Goal: Information Seeking & Learning: Learn about a topic

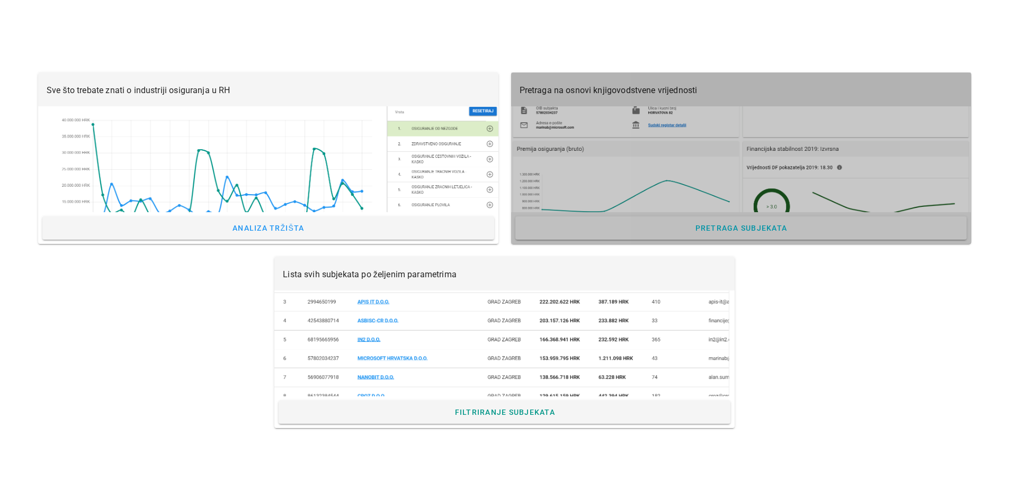
click at [693, 133] on div at bounding box center [741, 159] width 460 height 106
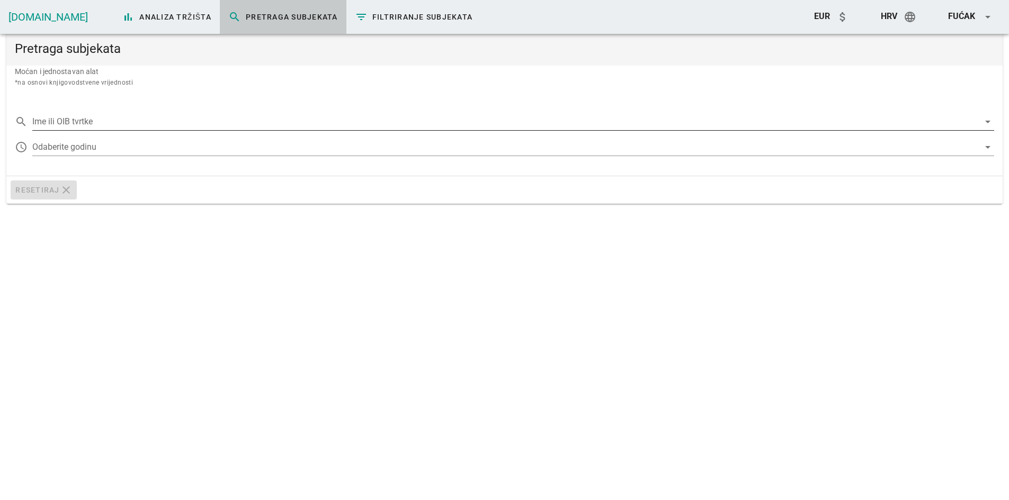
click at [137, 113] on input "Ime ili OIB tvrtke" at bounding box center [505, 121] width 947 height 17
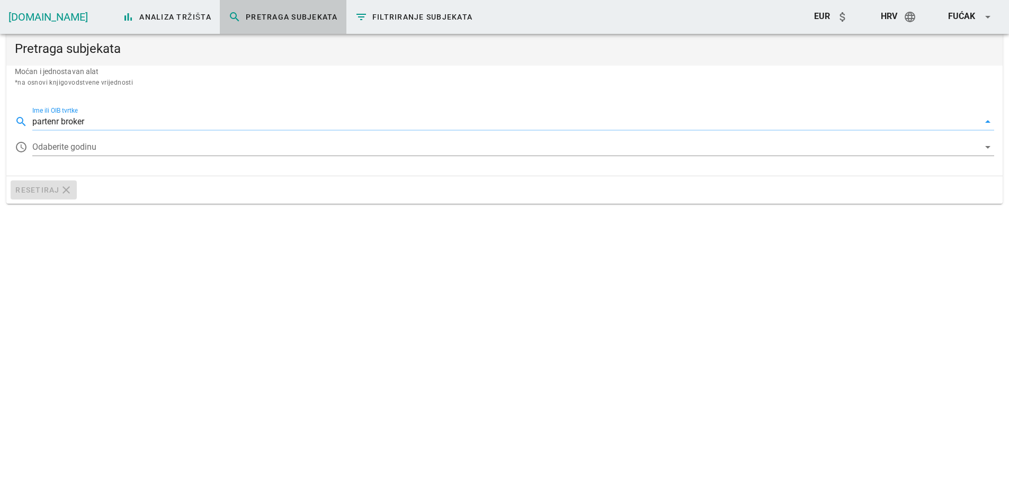
click at [57, 122] on input "partenr broker" at bounding box center [505, 121] width 947 height 17
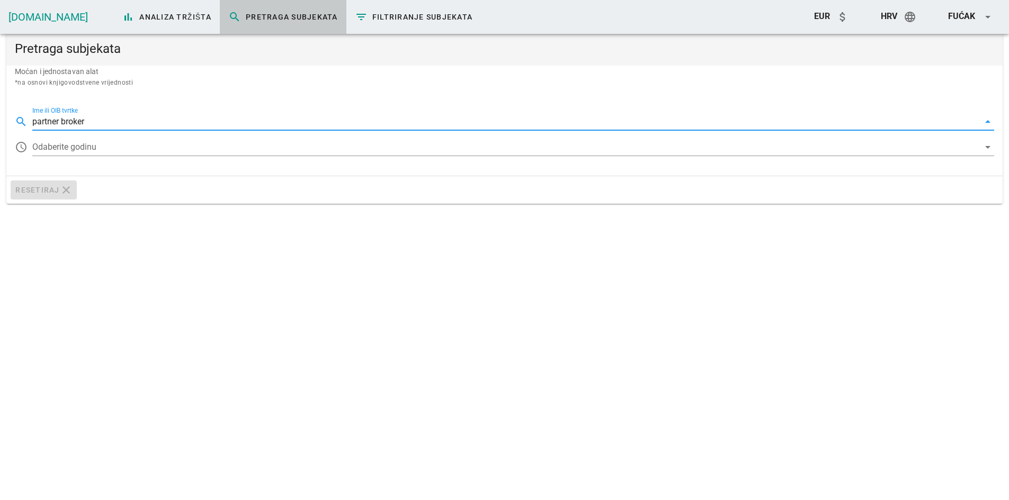
click at [105, 124] on input "partner broker" at bounding box center [505, 121] width 947 height 17
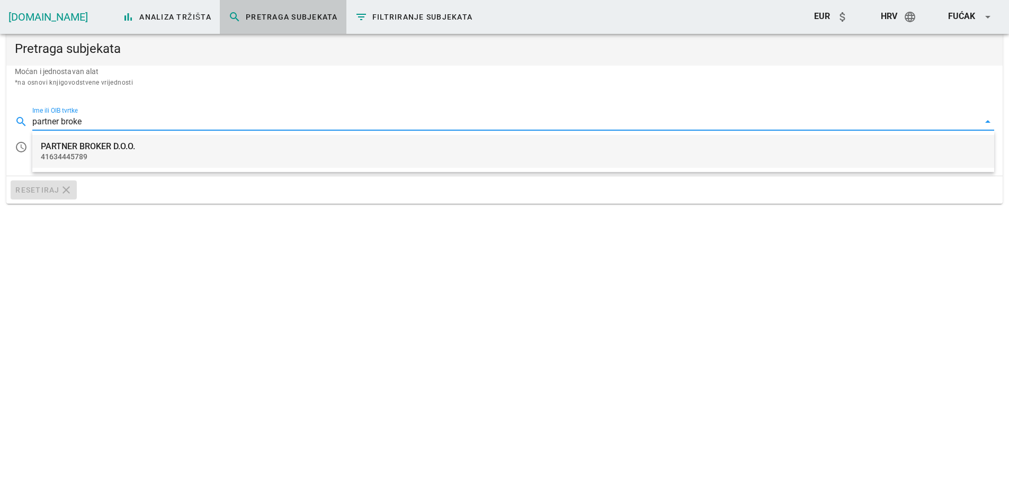
click at [103, 148] on div "PARTNER BROKER D.O.O." at bounding box center [513, 146] width 945 height 10
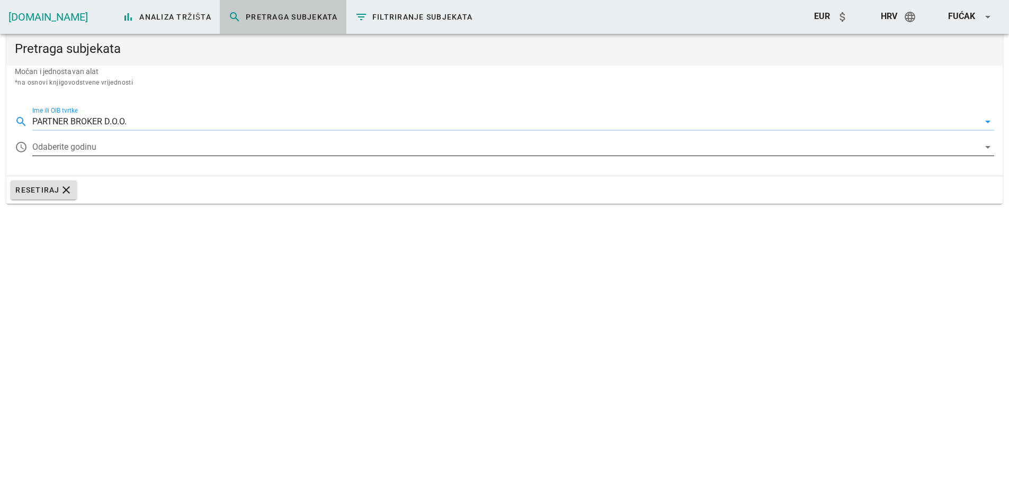
click at [90, 140] on div at bounding box center [505, 147] width 947 height 17
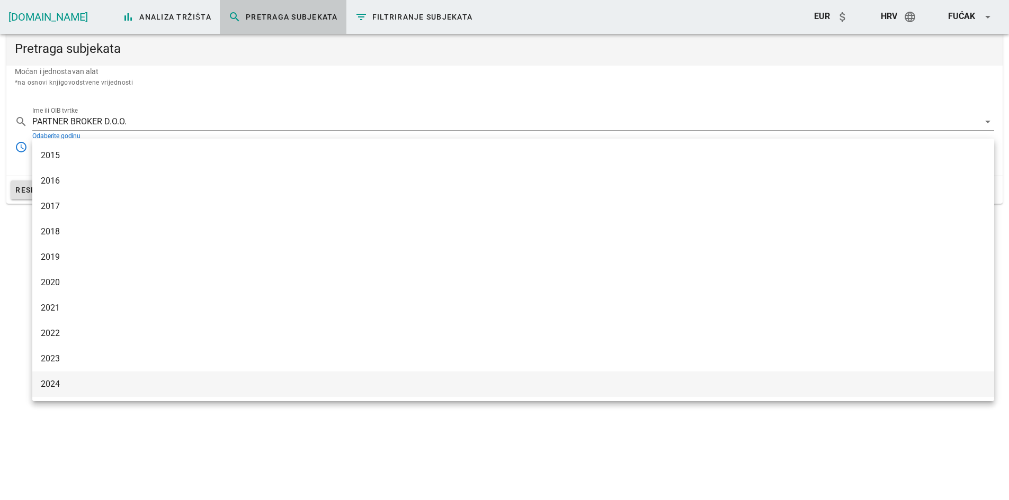
click at [61, 389] on div "2024" at bounding box center [513, 384] width 945 height 10
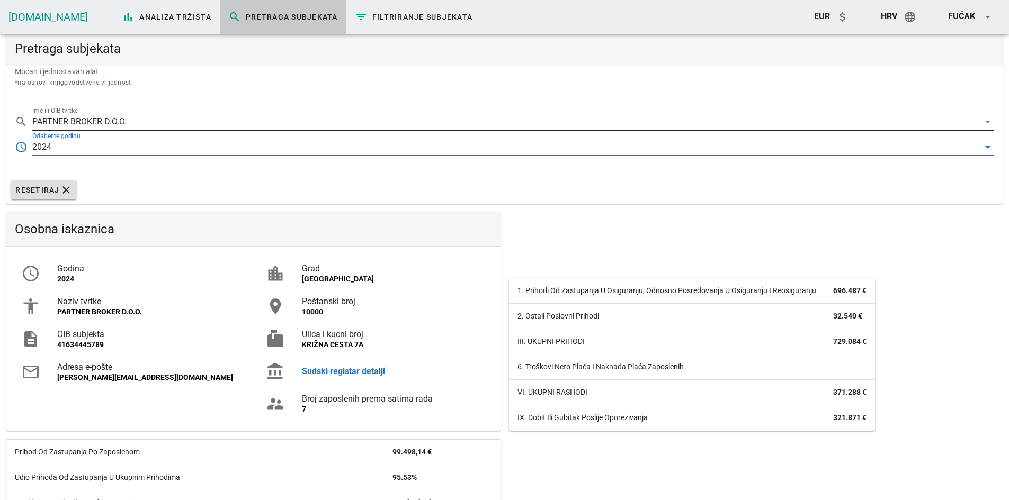
drag, startPoint x: 163, startPoint y: 115, endPoint x: 85, endPoint y: 121, distance: 77.5
click at [85, 121] on div "search Ime ili OIB tvrtke PARTNER BROKER D.O.O. arrow_drop_down" at bounding box center [504, 118] width 979 height 23
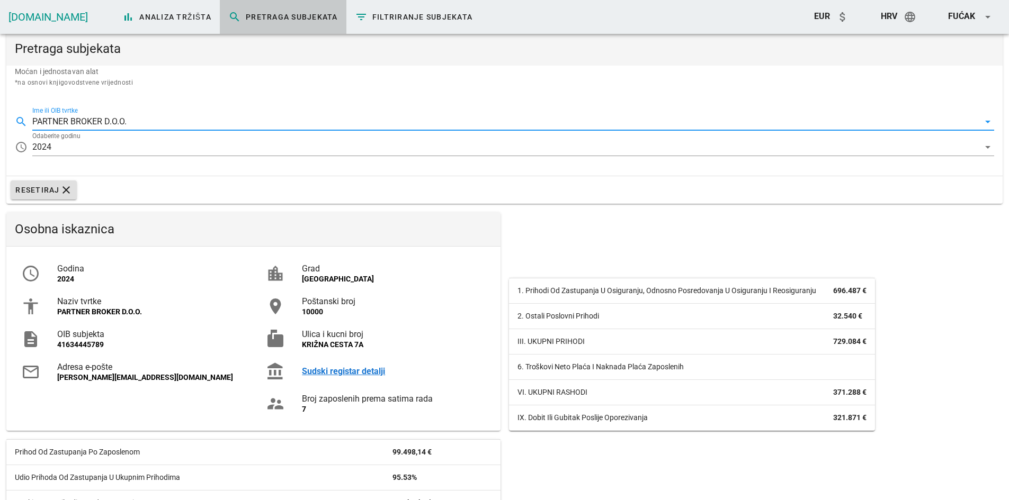
drag, startPoint x: 166, startPoint y: 118, endPoint x: 151, endPoint y: 127, distance: 17.1
click at [166, 118] on input "PARTNER BROKER D.O.O." at bounding box center [505, 121] width 947 height 17
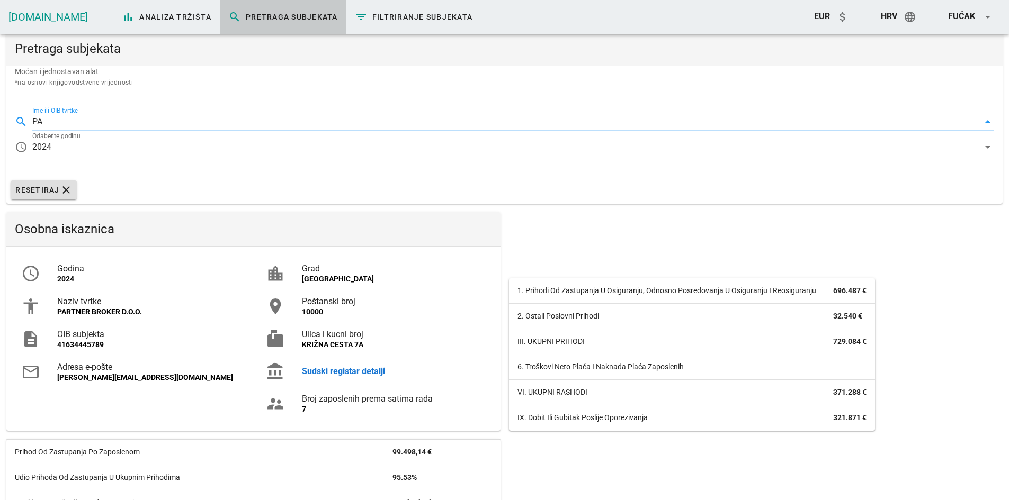
type input "P"
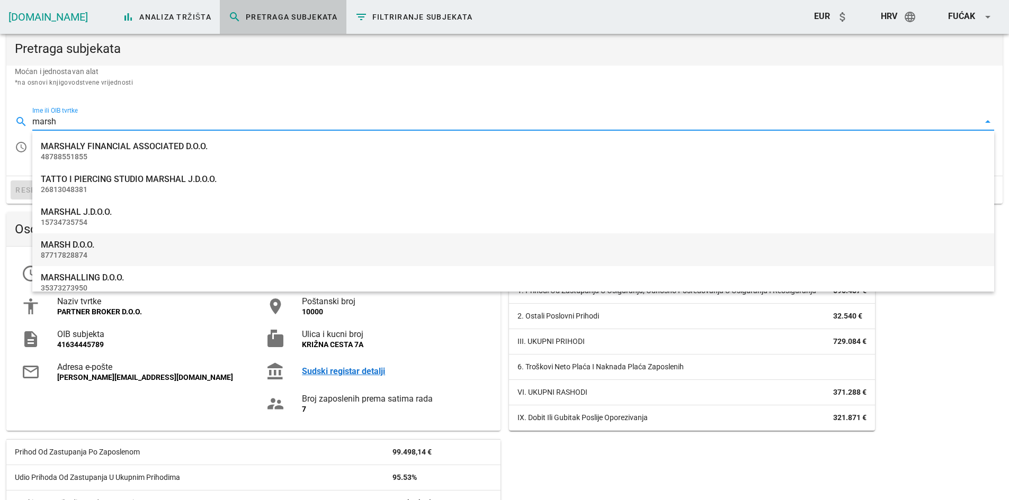
click at [103, 250] on div "MARSH D.O.O. 87717828874" at bounding box center [513, 250] width 945 height 33
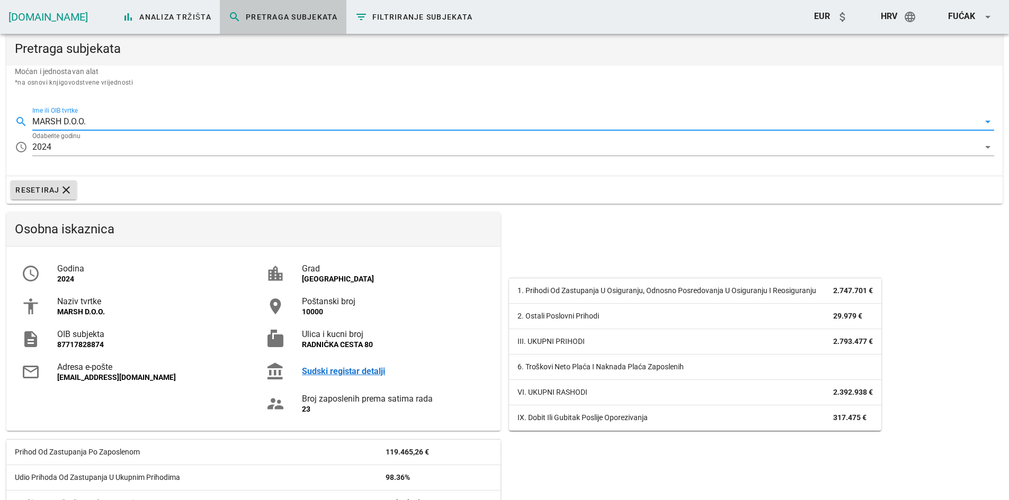
click at [93, 132] on div "search Ime ili OIB tvrtke MARSH D.O.O. arrow_drop_down access_time Odaberite go…" at bounding box center [504, 135] width 996 height 79
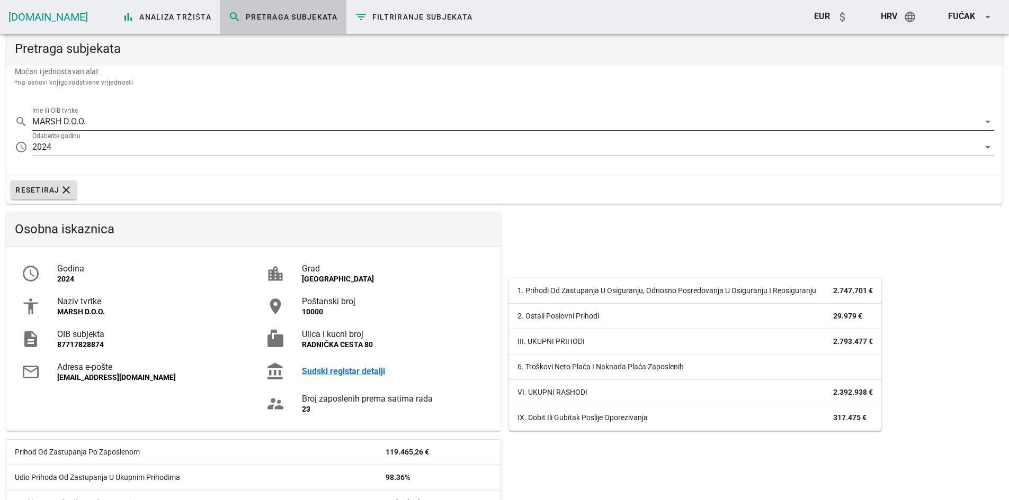
click at [93, 123] on input "MARSH D.O.O." at bounding box center [505, 121] width 947 height 17
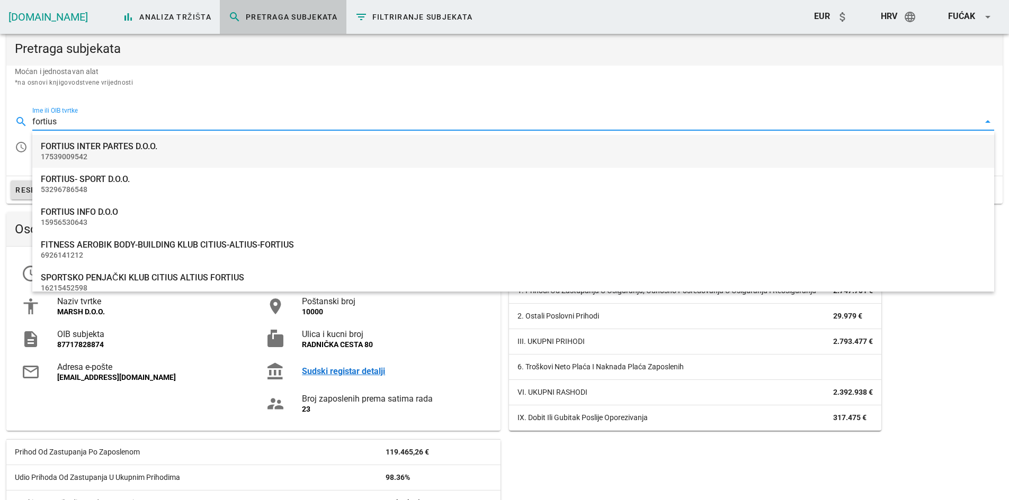
click at [113, 145] on div "FORTIUS INTER PARTES D.O.O." at bounding box center [513, 146] width 945 height 10
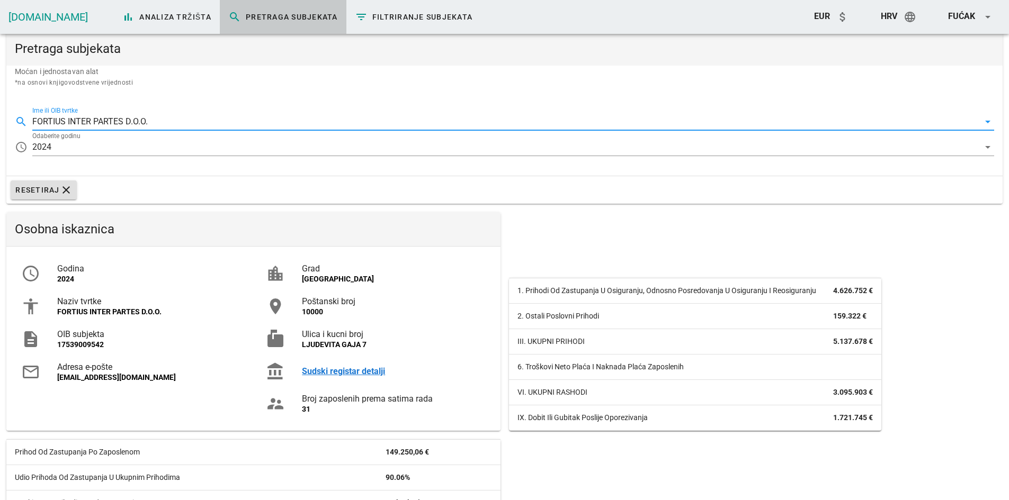
click at [126, 118] on input "FORTIUS INTER PARTES D.O.O." at bounding box center [505, 121] width 947 height 17
drag, startPoint x: 162, startPoint y: 120, endPoint x: -98, endPoint y: 110, distance: 260.2
click at [0, 110] on html "Zatvori Insure.hr bar_chart Analiza tržišta search Pretraga subjekata filter_li…" at bounding box center [504, 352] width 1009 height 705
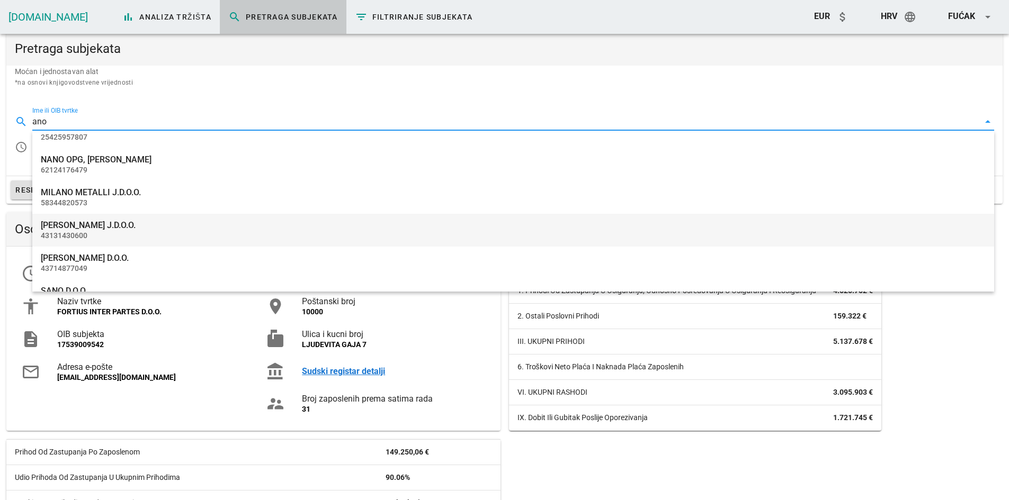
scroll to position [504, 0]
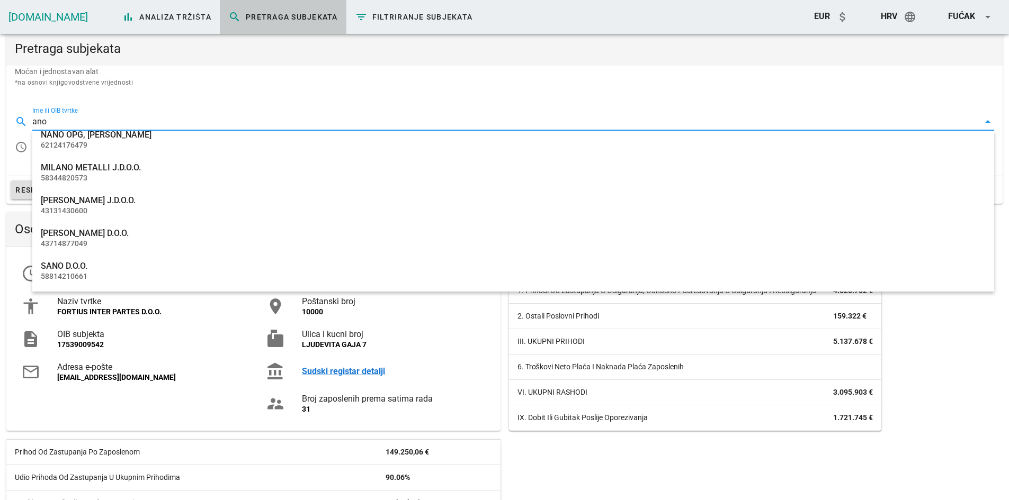
click at [126, 118] on input "ano" at bounding box center [505, 121] width 947 height 17
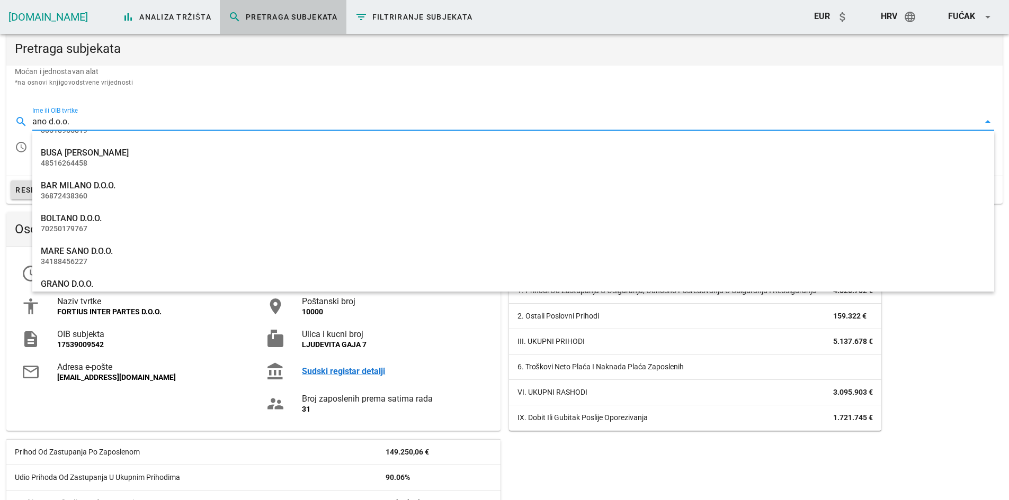
scroll to position [0, 0]
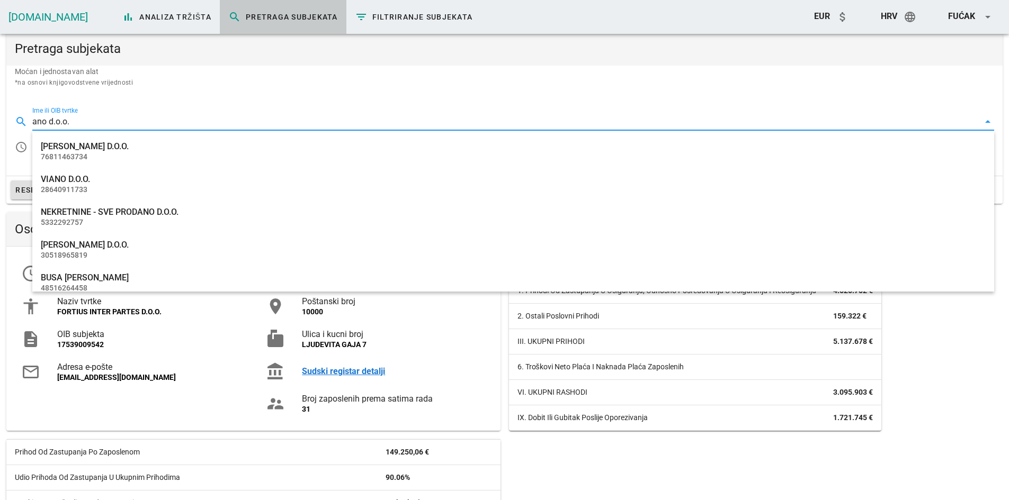
type input "ano d.o.o."
click at [91, 113] on div "search Ime ili OIB tvrtke ano d.o.o. arrow_drop_down" at bounding box center [504, 118] width 979 height 23
drag, startPoint x: 102, startPoint y: 123, endPoint x: -68, endPoint y: 123, distance: 170.5
click at [0, 123] on html "Zatvori Insure.hr bar_chart Analiza tržišta search Pretraga subjekata filter_li…" at bounding box center [504, 352] width 1009 height 705
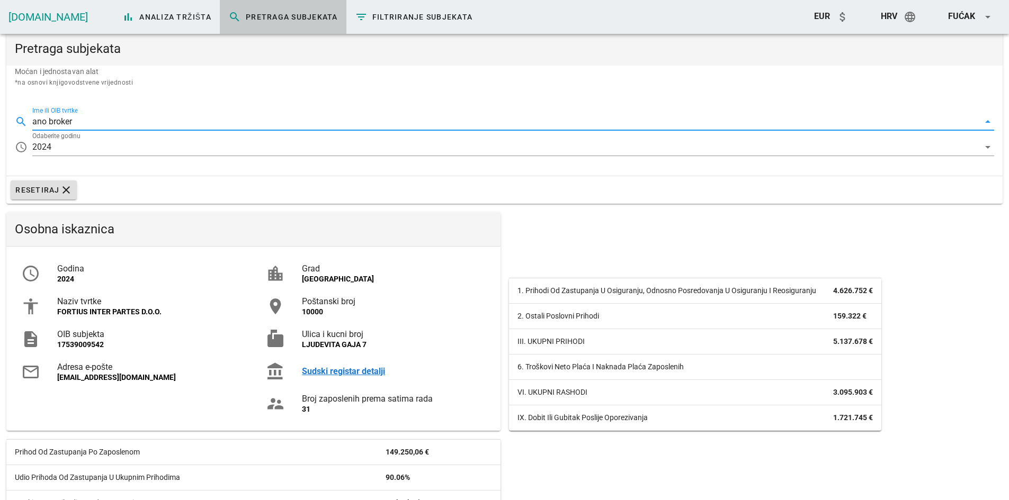
drag, startPoint x: 113, startPoint y: 110, endPoint x: 103, endPoint y: 123, distance: 16.6
click at [112, 112] on div "search Ime ili OIB tvrtke ano broker arrow_drop_down" at bounding box center [504, 118] width 979 height 23
drag, startPoint x: 103, startPoint y: 123, endPoint x: -1, endPoint y: 118, distance: 103.4
click at [0, 118] on html "Zatvori Insure.hr bar_chart Analiza tržišta search Pretraga subjekata filter_li…" at bounding box center [504, 352] width 1009 height 705
paste input "47303262039"
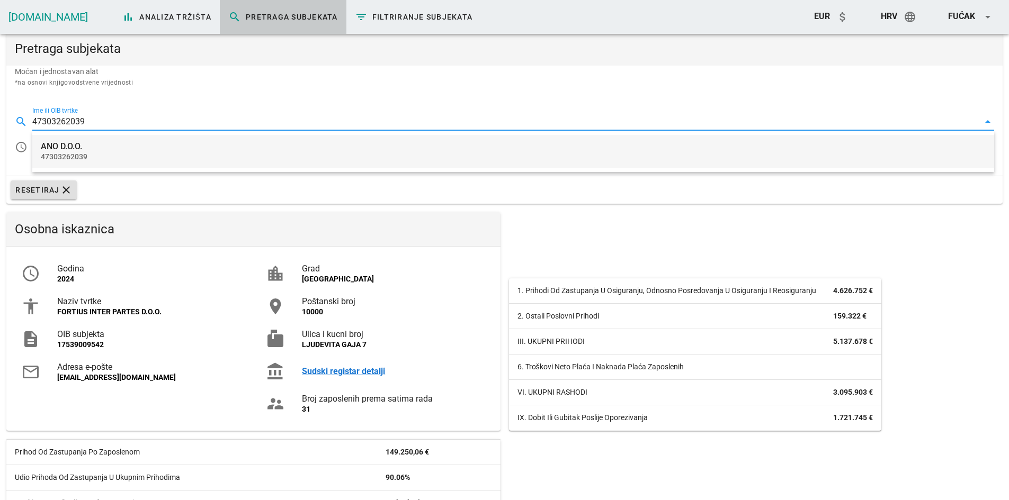
click at [56, 151] on div "ANO D.O.O." at bounding box center [513, 146] width 945 height 10
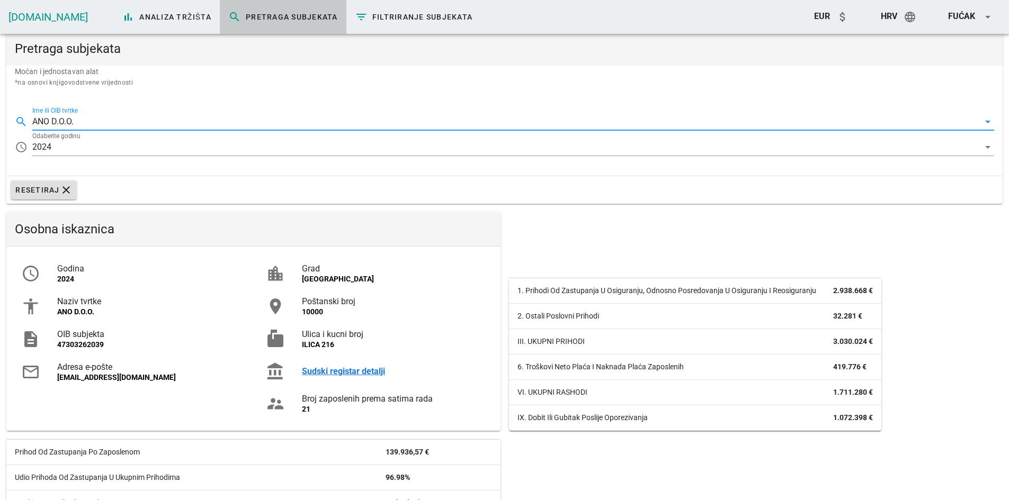
click at [53, 119] on input "ANO D.O.O." at bounding box center [505, 121] width 947 height 17
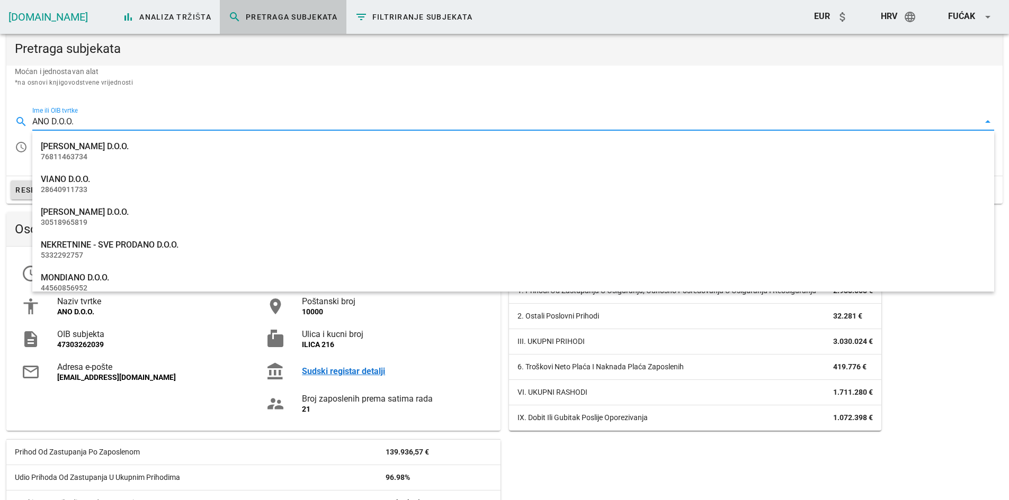
drag, startPoint x: 106, startPoint y: 126, endPoint x: -22, endPoint y: 112, distance: 128.3
click at [0, 112] on html "Zatvori Insure.hr bar_chart Analiza tržišta search Pretraga subjekata filter_li…" at bounding box center [504, 352] width 1009 height 705
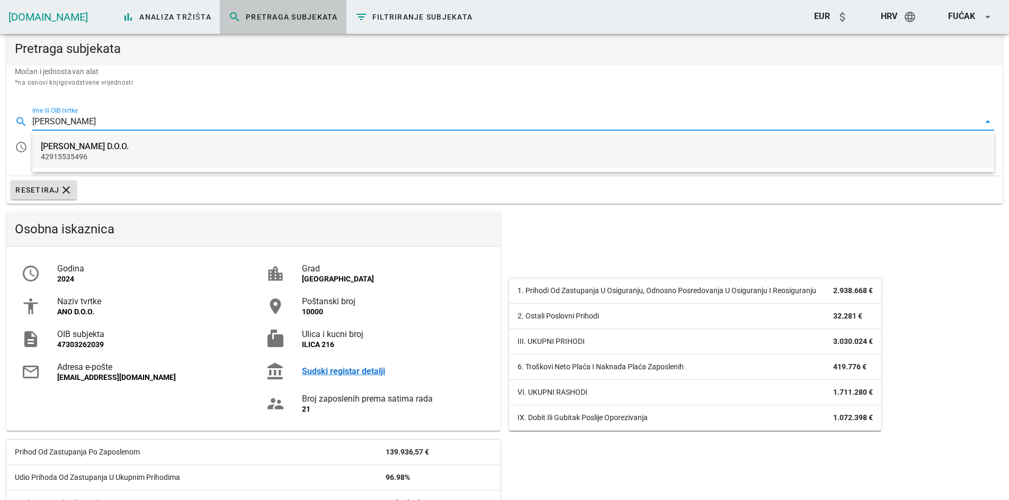
click at [120, 141] on div "WILLIS TOWERS WATSON D.O.O. 42915535496" at bounding box center [513, 151] width 945 height 33
type input "WILLIS TOWERS WATSON D.O.O."
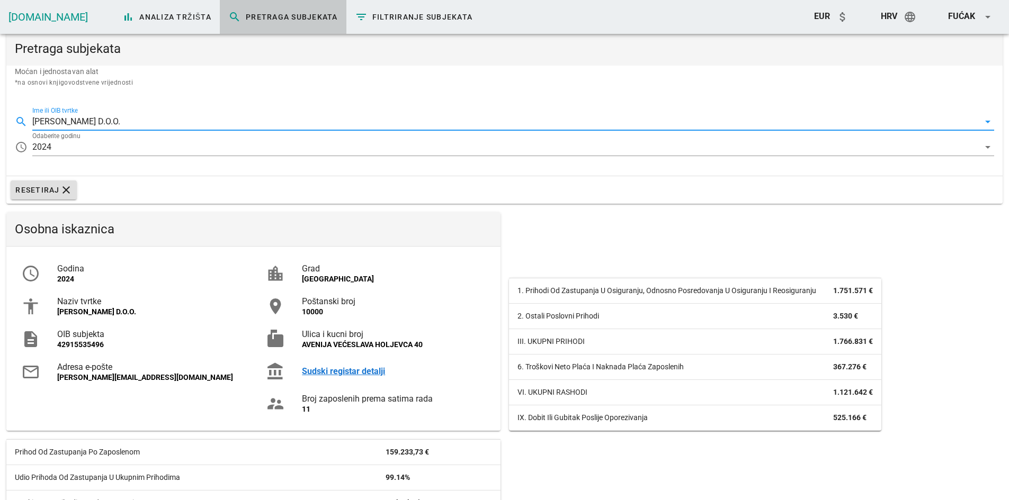
click at [141, 118] on input "WILLIS TOWERS WATSON D.O.O." at bounding box center [505, 121] width 947 height 17
drag, startPoint x: 156, startPoint y: 121, endPoint x: 74, endPoint y: 120, distance: 82.1
click at [105, 120] on input "WILLIS TOWERS WATSON D.O.O." at bounding box center [505, 121] width 947 height 17
drag, startPoint x: 145, startPoint y: 100, endPoint x: 167, endPoint y: 117, distance: 27.6
click at [148, 104] on div "search Ime ili OIB tvrtke WILLIS TOWERS WATSON D.O.O. arrow_drop_down access_ti…" at bounding box center [504, 135] width 996 height 79
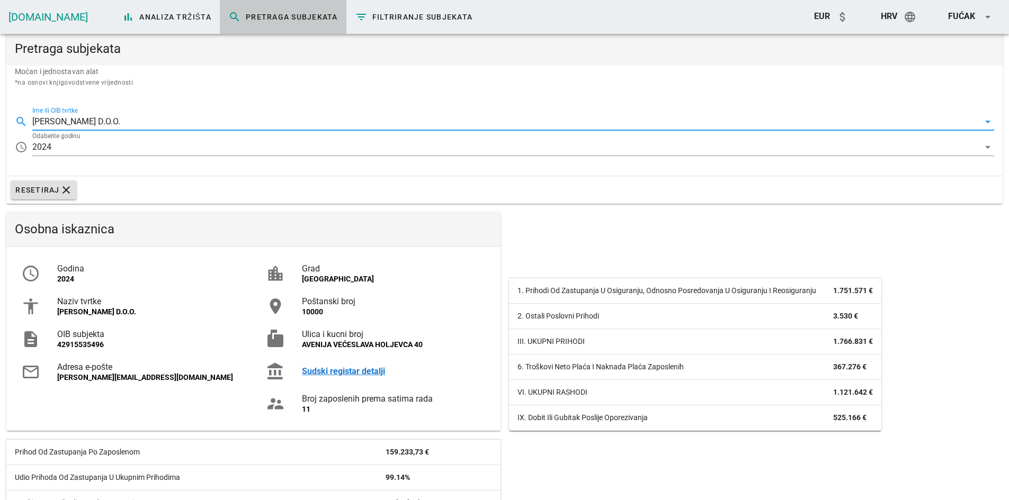
click at [160, 128] on input "WILLIS TOWERS WATSON D.O.O." at bounding box center [505, 121] width 947 height 17
drag, startPoint x: 163, startPoint y: 121, endPoint x: -8, endPoint y: 117, distance: 170.6
click at [0, 117] on html "Zatvori Insure.hr bar_chart Analiza tržišta search Pretraga subjekata filter_li…" at bounding box center [504, 352] width 1009 height 705
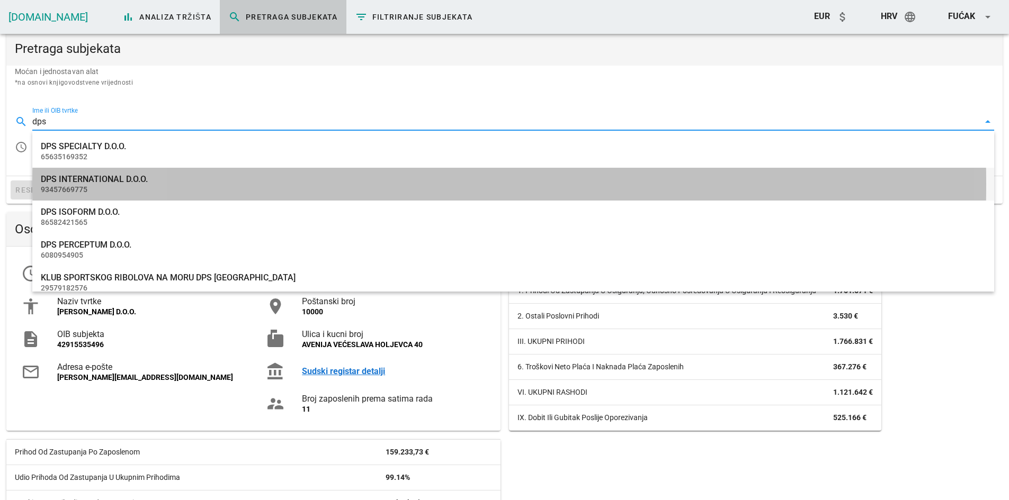
click at [88, 184] on div "DPS INTERNATIONAL D.O.O." at bounding box center [513, 179] width 945 height 10
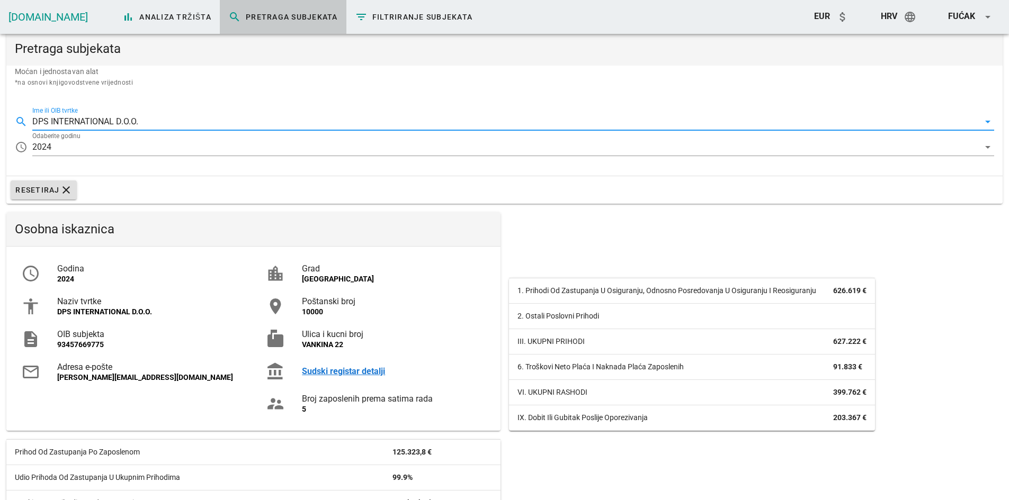
click at [104, 122] on input "DPS INTERNATIONAL D.O.O." at bounding box center [505, 121] width 947 height 17
drag, startPoint x: 160, startPoint y: 120, endPoint x: -109, endPoint y: 122, distance: 268.5
click at [0, 122] on html "Zatvori Insure.hr bar_chart Analiza tržišta search Pretraga subjekata filter_li…" at bounding box center [504, 352] width 1009 height 705
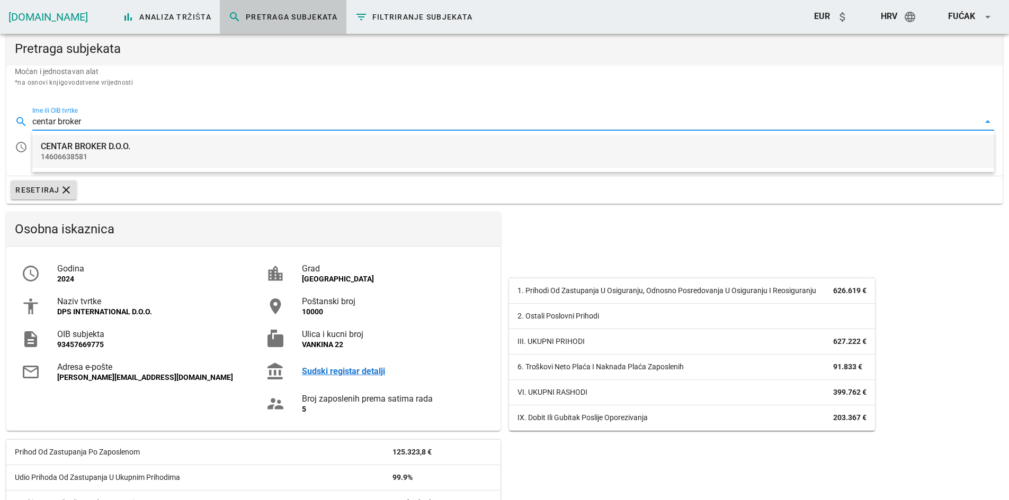
click at [125, 146] on div "CENTAR BROKER D.O.O." at bounding box center [513, 146] width 945 height 10
type input "CENTAR BROKER D.O.O."
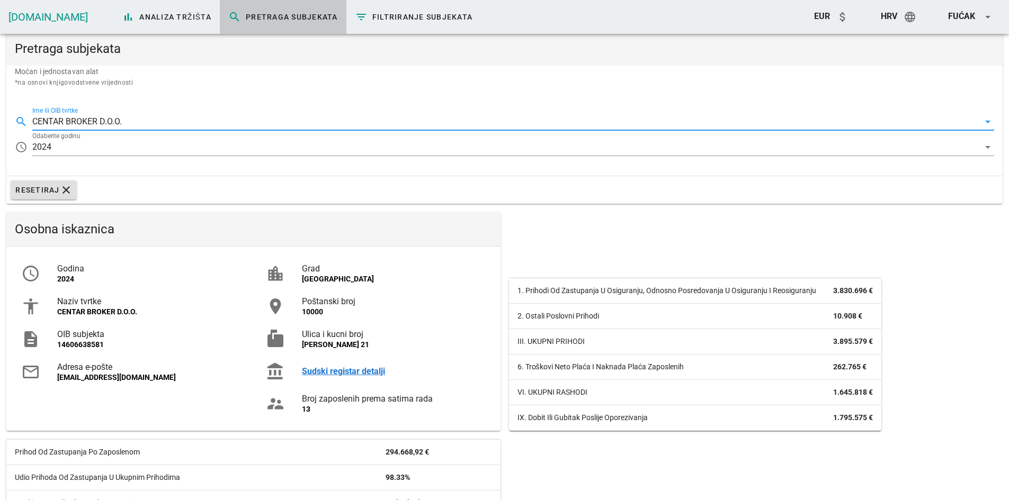
click at [96, 115] on input "CENTAR BROKER D.O.O." at bounding box center [505, 121] width 947 height 17
drag, startPoint x: 104, startPoint y: 118, endPoint x: 94, endPoint y: 118, distance: 10.1
click at [98, 118] on input "CENTAR BROKER D.O.O." at bounding box center [505, 121] width 947 height 17
drag, startPoint x: 89, startPoint y: 121, endPoint x: 125, endPoint y: 121, distance: 35.5
click at [89, 121] on input "CENTAR BROKER D.O.O." at bounding box center [505, 121] width 947 height 17
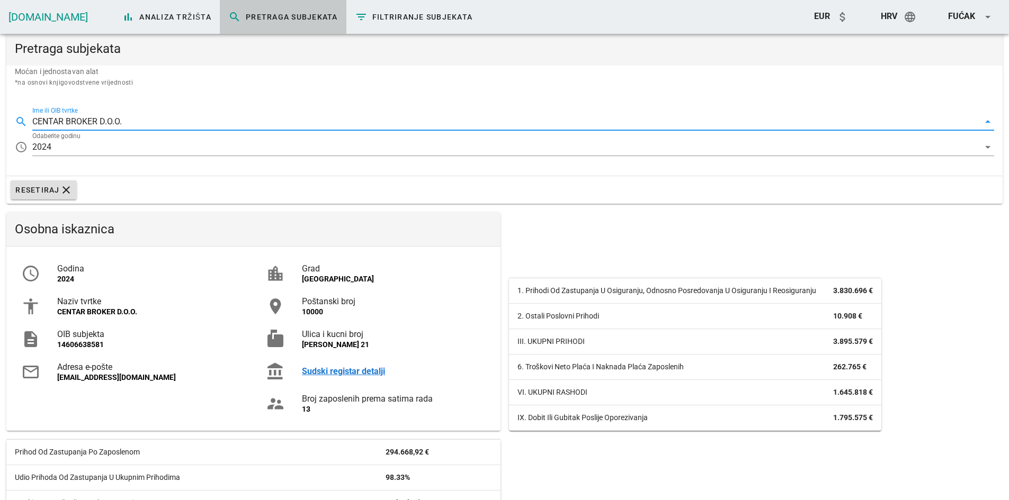
drag, startPoint x: 132, startPoint y: 122, endPoint x: -28, endPoint y: 115, distance: 159.5
click at [0, 115] on html "Zatvori Insure.hr bar_chart Analiza tržišta search Pretraga subjekata filter_li…" at bounding box center [504, 352] width 1009 height 705
click at [46, 121] on input "kor broker" at bounding box center [505, 121] width 947 height 17
type input "kor-broker"
click at [88, 150] on div "2024" at bounding box center [505, 147] width 947 height 17
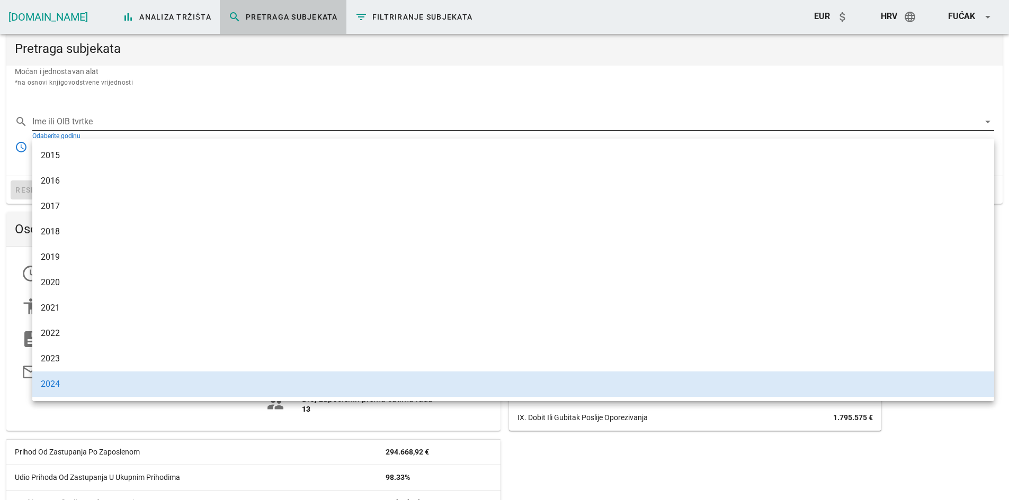
click at [119, 125] on input "Ime ili OIB tvrtke" at bounding box center [505, 121] width 947 height 17
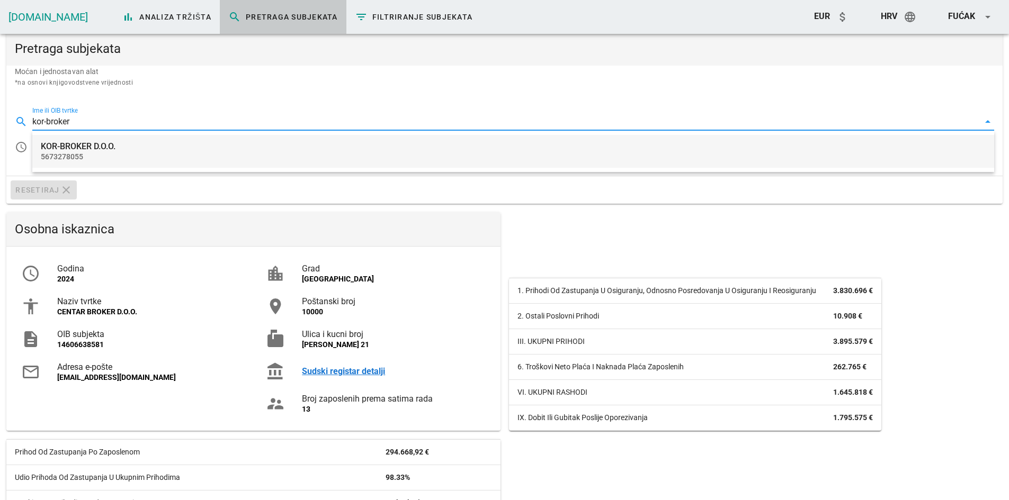
click at [149, 137] on div "KOR-BROKER D.O.O. 5673278055" at bounding box center [513, 151] width 945 height 33
type input "KOR-BROKER D.O.O."
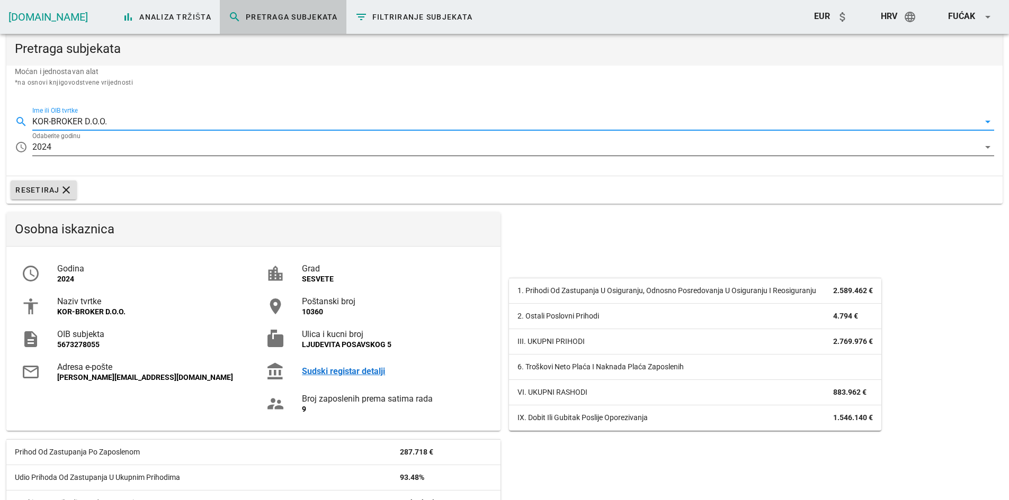
click at [74, 133] on label "Odaberite godinu" at bounding box center [56, 136] width 48 height 8
click at [74, 139] on input "Odaberite godinu" at bounding box center [516, 147] width 926 height 17
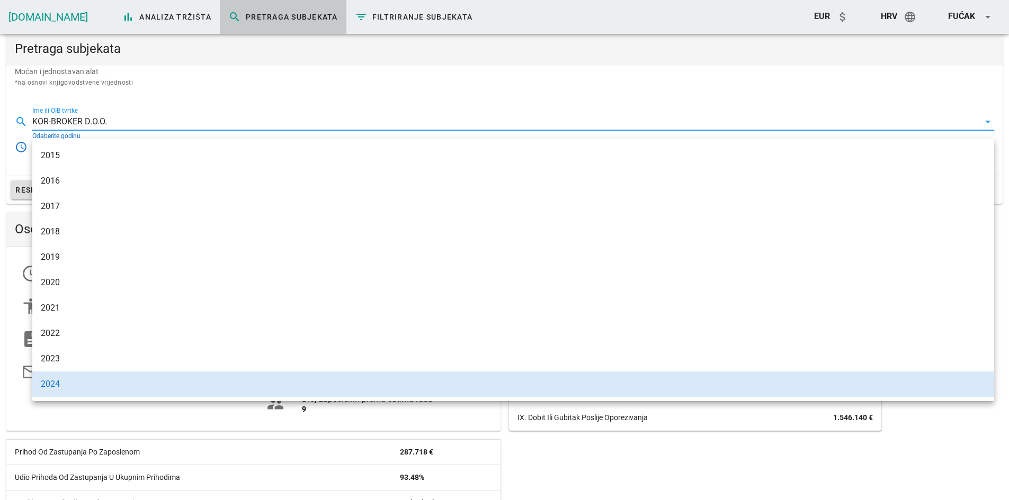
click at [137, 130] on div "Ime ili OIB tvrtke KOR-BROKER D.O.O. arrow_drop_down" at bounding box center [513, 121] width 962 height 17
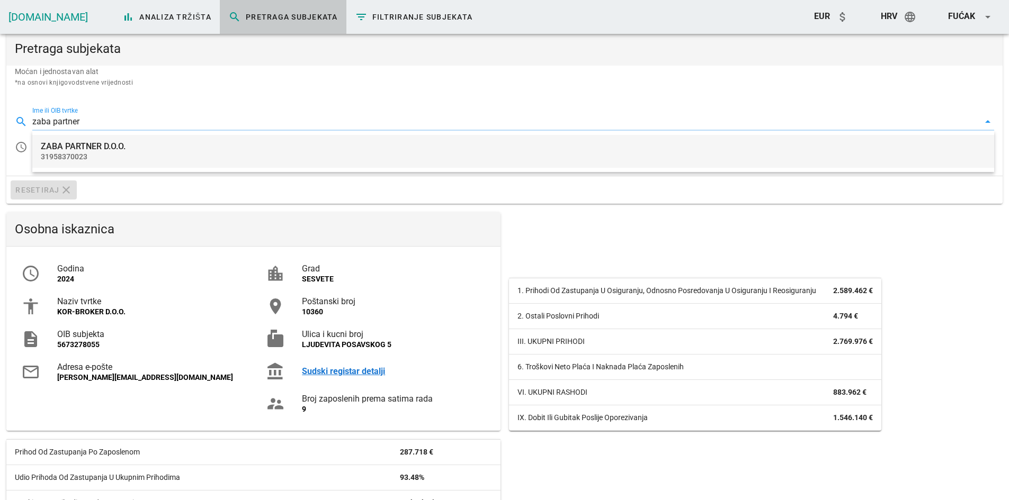
click at [98, 149] on div "ZABA PARTNER D.O.O." at bounding box center [513, 146] width 945 height 10
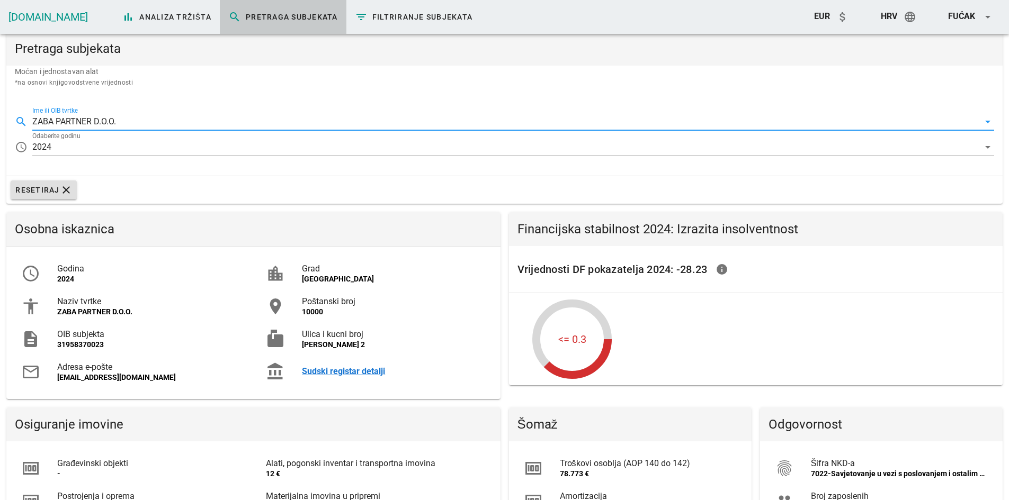
click at [74, 115] on input "ZABA PARTNER D.O.O." at bounding box center [505, 121] width 947 height 17
click at [123, 121] on input "ZABA PARTNER D.O.O." at bounding box center [505, 121] width 947 height 17
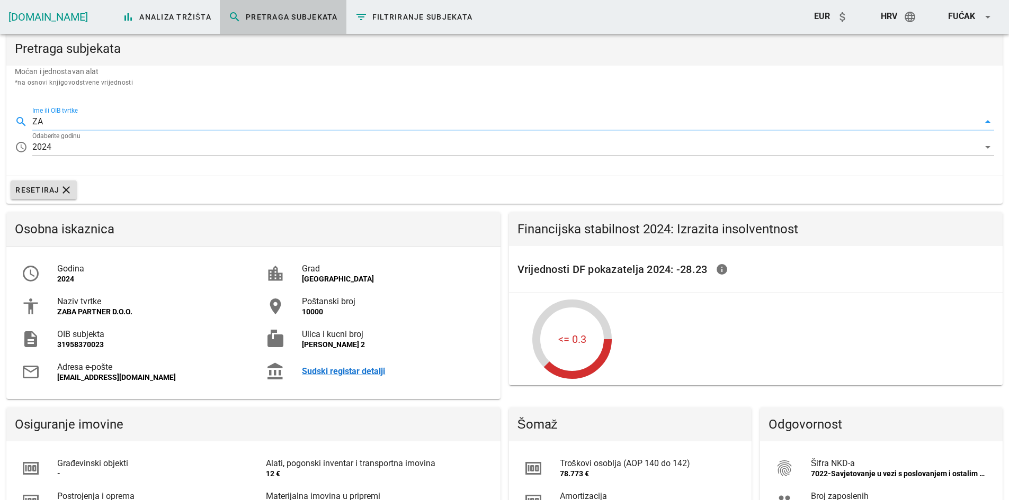
type input "Z"
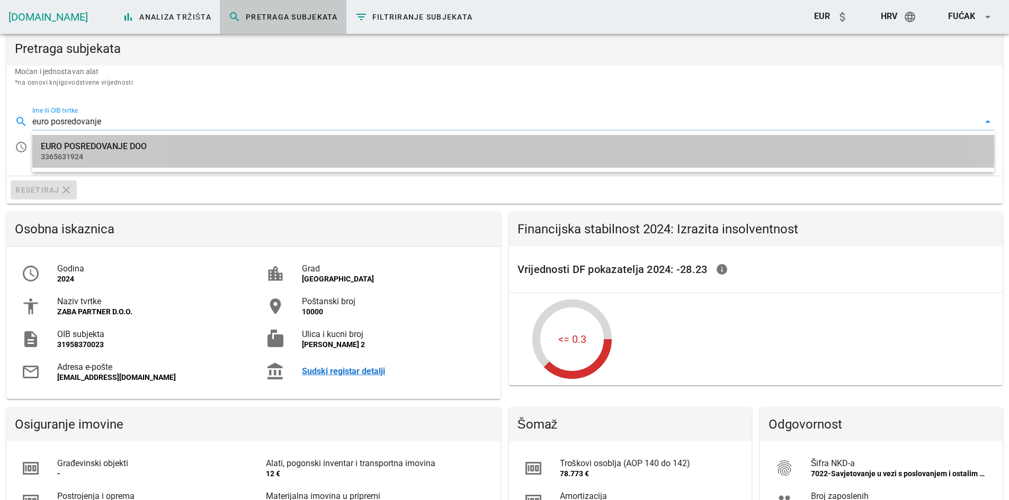
click at [120, 154] on div "3365631924" at bounding box center [513, 157] width 945 height 9
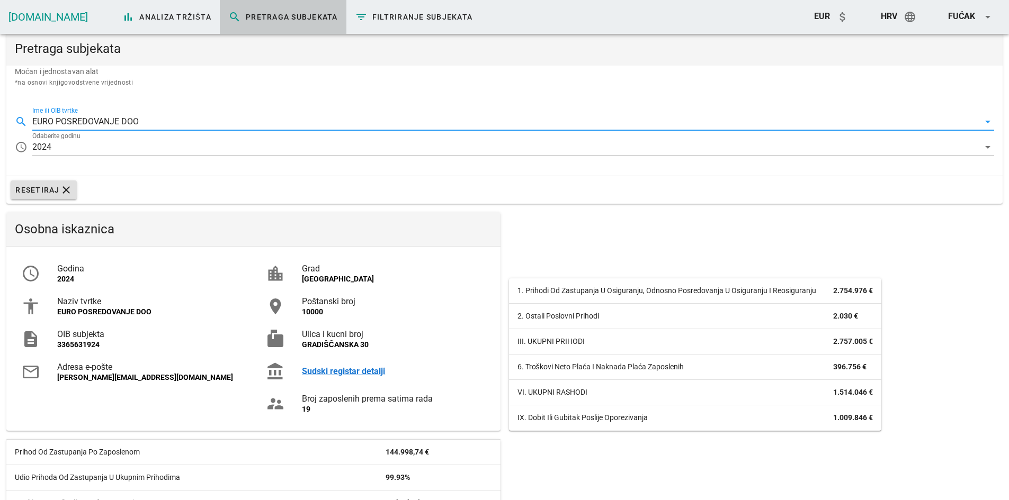
drag, startPoint x: 115, startPoint y: 120, endPoint x: 124, endPoint y: 120, distance: 8.5
click at [115, 120] on input "EURO POSREDOVANJE DOO" at bounding box center [505, 121] width 947 height 17
click at [139, 120] on input "EURO POSREDOVANJE DOO" at bounding box center [505, 121] width 947 height 17
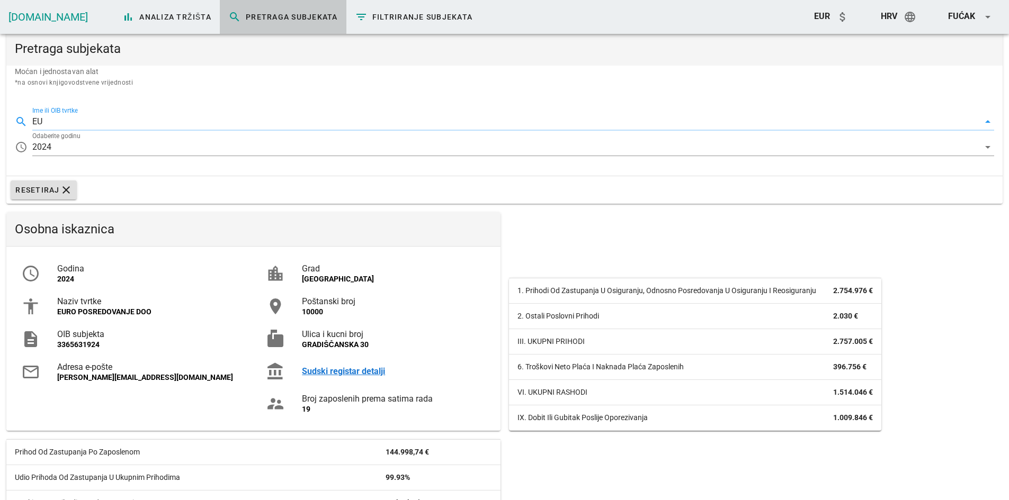
type input "E"
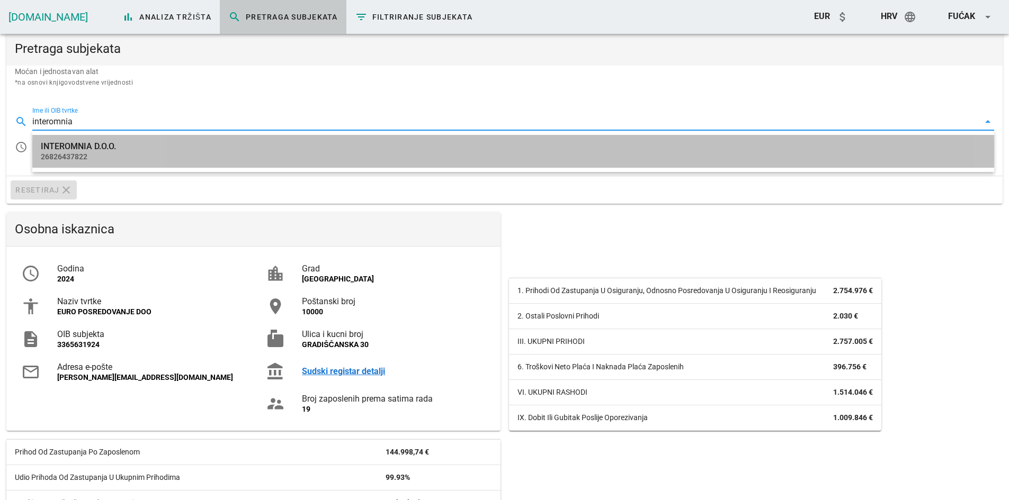
click at [100, 150] on div "INTEROMNIA D.O.O." at bounding box center [513, 146] width 945 height 10
type input "INTEROMNIA D.O.O."
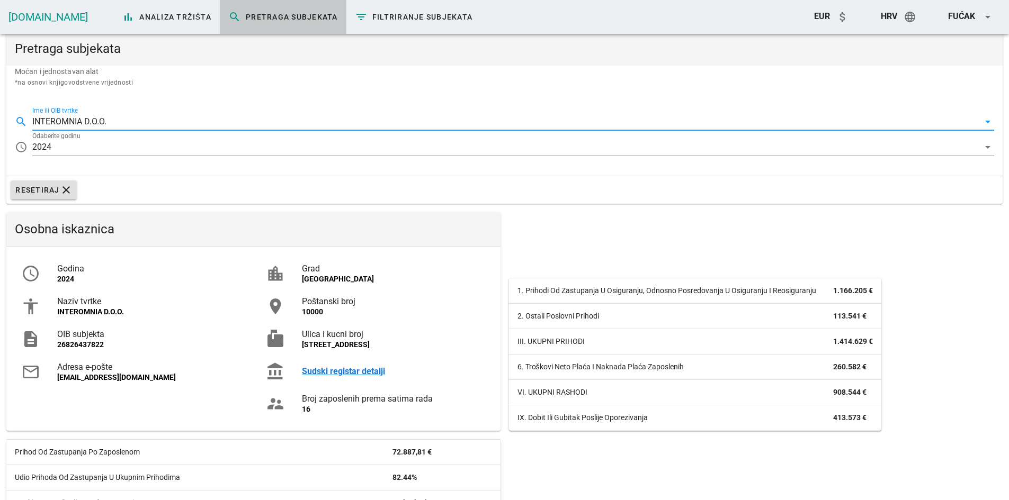
drag, startPoint x: 84, startPoint y: 128, endPoint x: 92, endPoint y: 125, distance: 9.0
click at [84, 128] on input "INTEROMNIA D.O.O." at bounding box center [505, 121] width 947 height 17
drag, startPoint x: 93, startPoint y: 117, endPoint x: -58, endPoint y: 117, distance: 150.4
click at [0, 117] on html "Zatvori Insure.hr bar_chart Analiza tržišta search Pretraga subjekata filter_li…" at bounding box center [504, 352] width 1009 height 705
click at [129, 115] on input "INTEROMNIA D.O.O." at bounding box center [505, 121] width 947 height 17
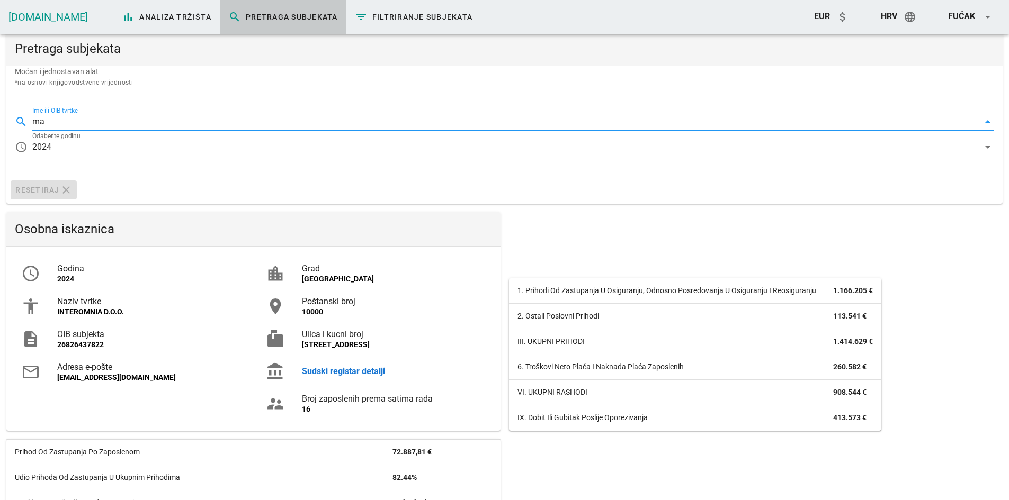
type input "m"
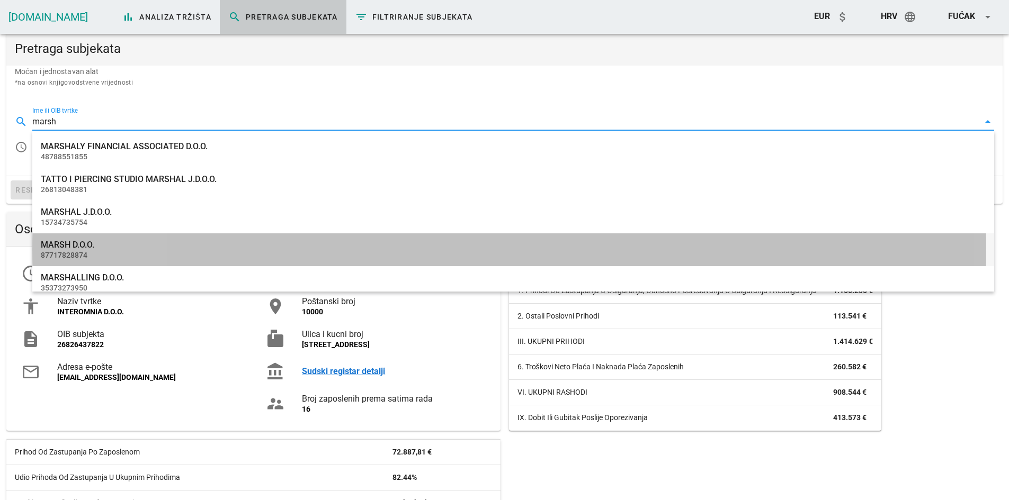
click at [84, 245] on div "MARSH D.O.O." at bounding box center [513, 245] width 945 height 10
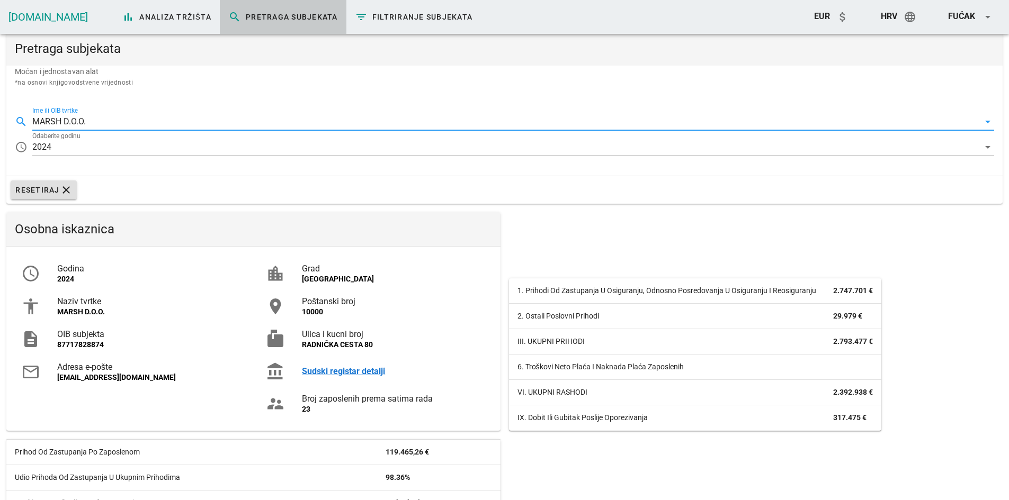
click at [72, 121] on input "MARSH D.O.O." at bounding box center [505, 121] width 947 height 17
drag, startPoint x: 56, startPoint y: 118, endPoint x: 47, endPoint y: 118, distance: 9.5
click at [47, 118] on input "MARSH D.O.O." at bounding box center [505, 121] width 947 height 17
type input "M"
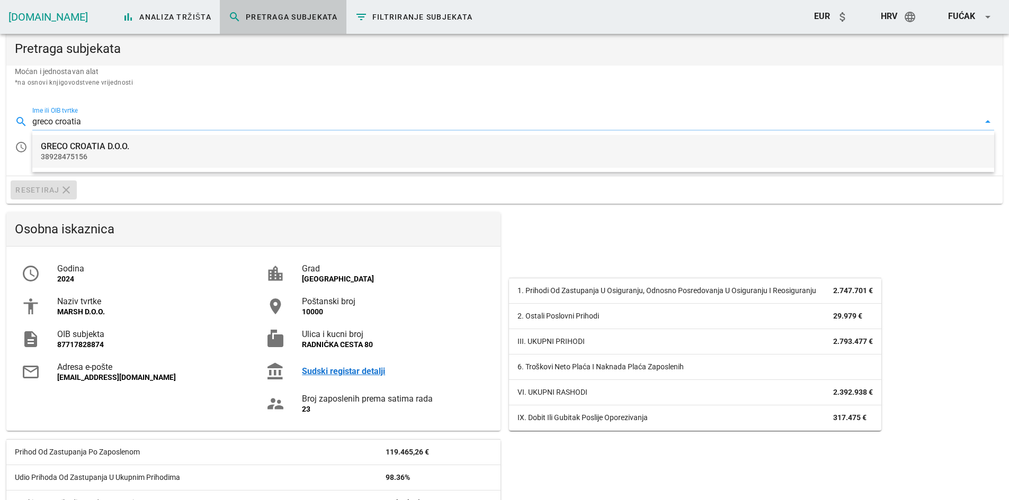
click at [91, 153] on div "38928475156" at bounding box center [513, 157] width 945 height 9
type input "GRECO CROATIA D.O.O."
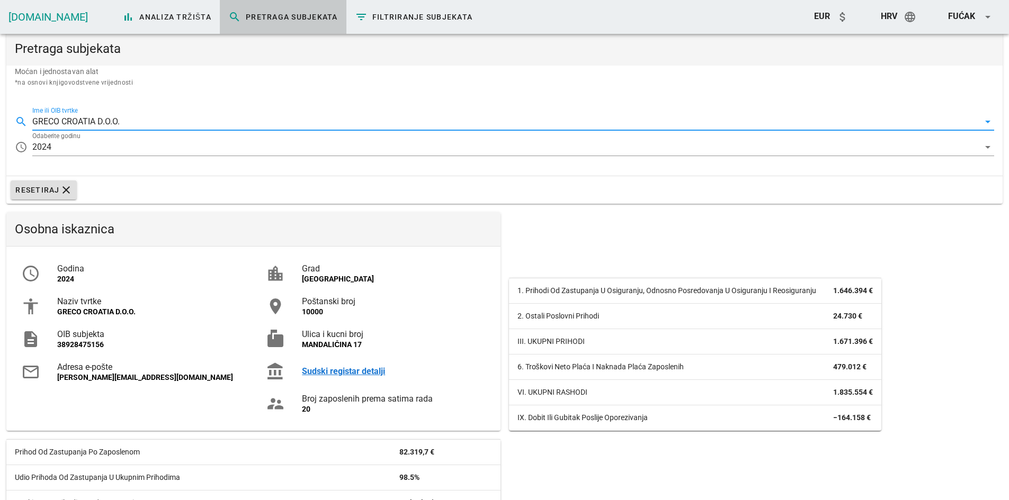
click at [131, 123] on input "GRECO CROATIA D.O.O." at bounding box center [505, 121] width 947 height 17
drag, startPoint x: 145, startPoint y: 120, endPoint x: 9, endPoint y: 117, distance: 135.6
click at [9, 117] on div "search Ime ili OIB tvrtke GRECO CROATIA D.O.O. arrow_drop_down access_time Odab…" at bounding box center [504, 135] width 996 height 79
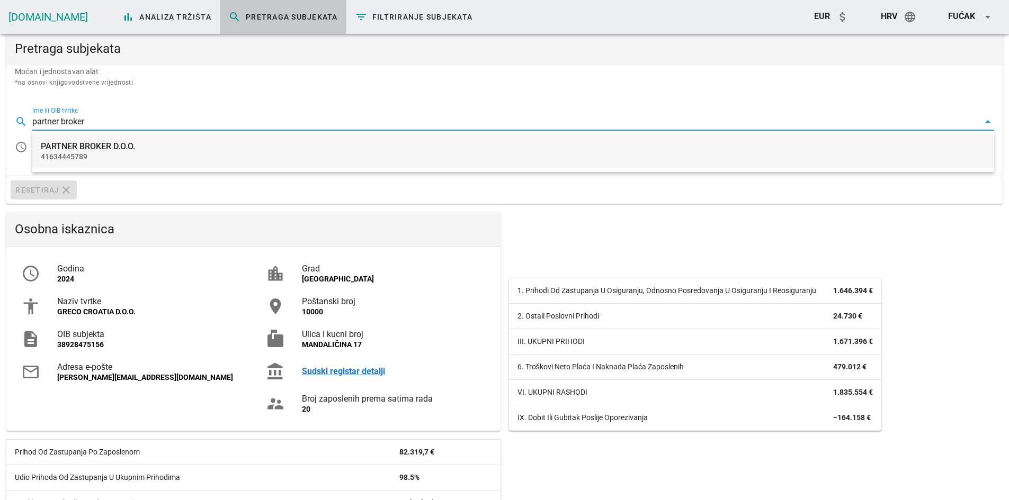
click at [66, 148] on div "PARTNER BROKER D.O.O." at bounding box center [513, 146] width 945 height 10
type input "PARTNER BROKER D.O.O."
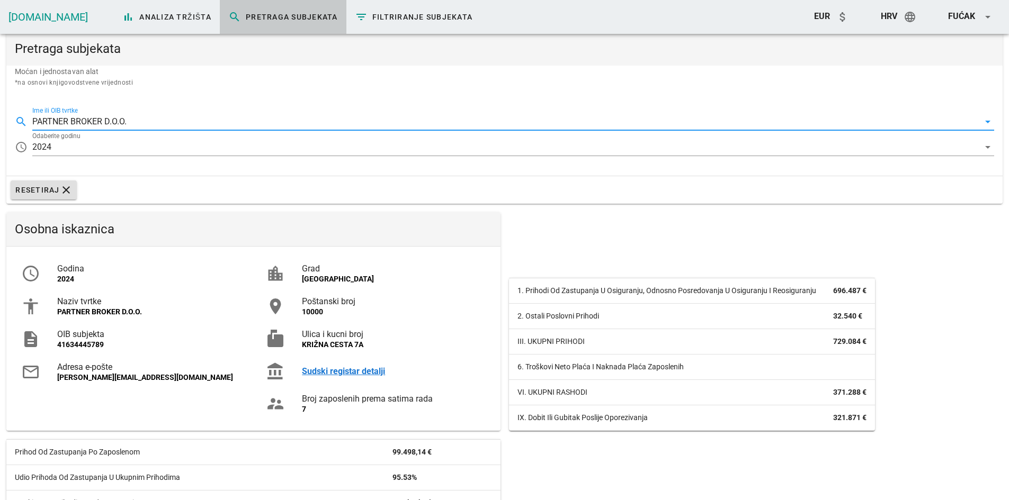
click at [141, 114] on input "PARTNER BROKER D.O.O." at bounding box center [505, 121] width 947 height 17
drag, startPoint x: 147, startPoint y: 119, endPoint x: -20, endPoint y: 120, distance: 167.3
click at [0, 120] on html "Zatvori Insure.hr bar_chart Analiza tržišta search Pretraga subjekata filter_li…" at bounding box center [504, 352] width 1009 height 705
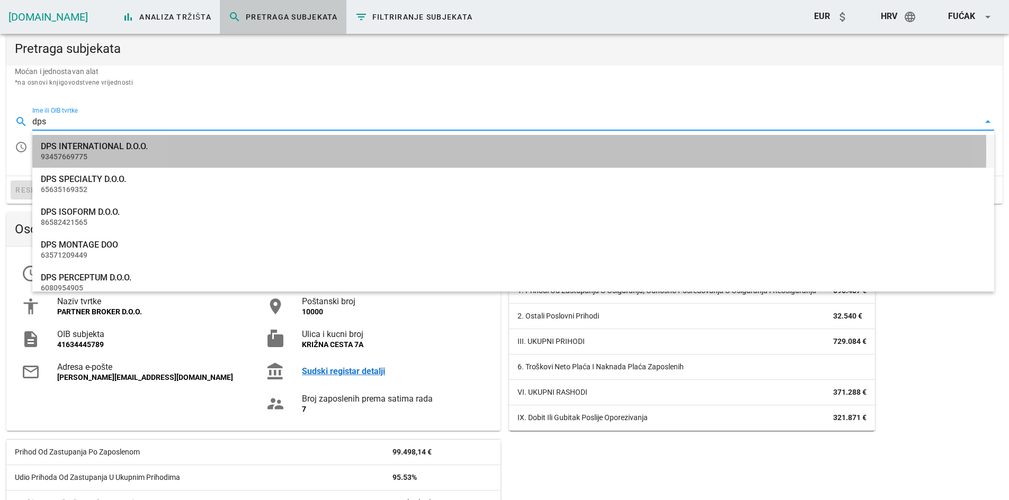
click at [76, 151] on div "DPS INTERNATIONAL D.O.O." at bounding box center [513, 146] width 945 height 10
type input "DPS INTERNATIONAL D.O.O."
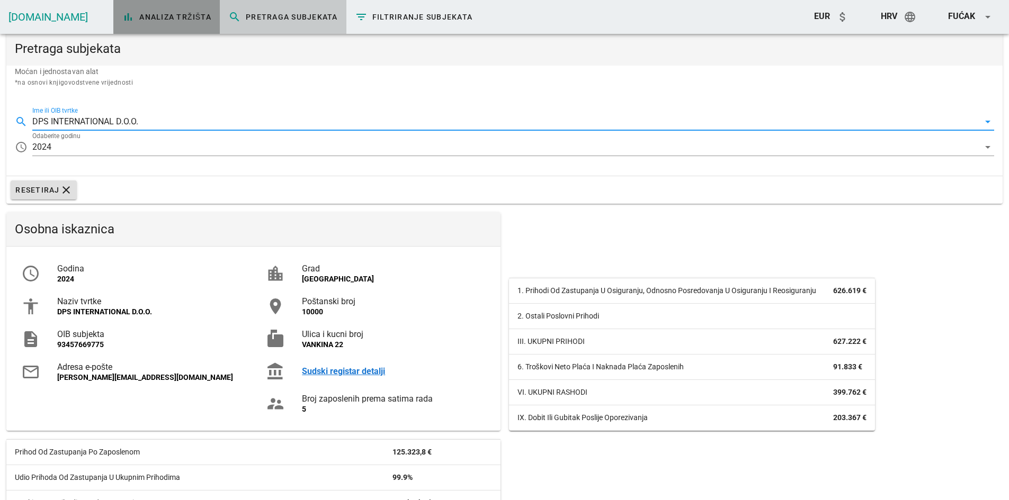
click at [122, 17] on span "bar_chart Analiza tržišta" at bounding box center [166, 17] width 89 height 13
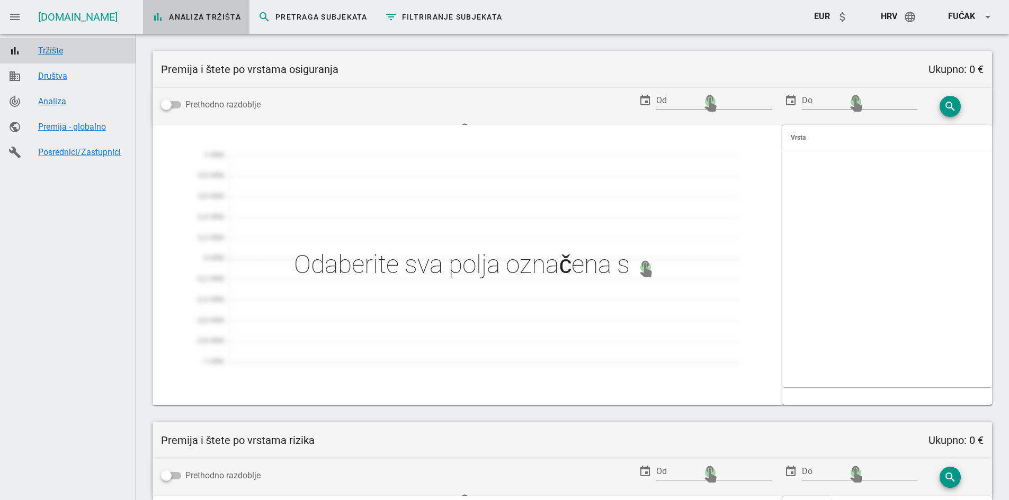
type input "Zaračunata premija po prodajnim kanalima"
click at [52, 77] on div "Društva" at bounding box center [82, 76] width 89 height 10
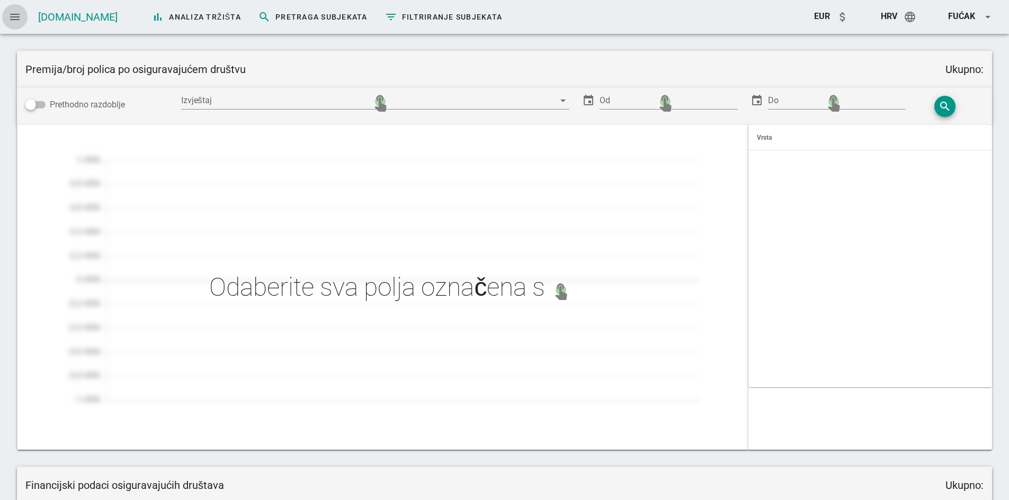
click at [16, 21] on icon "menu" at bounding box center [14, 17] width 13 height 13
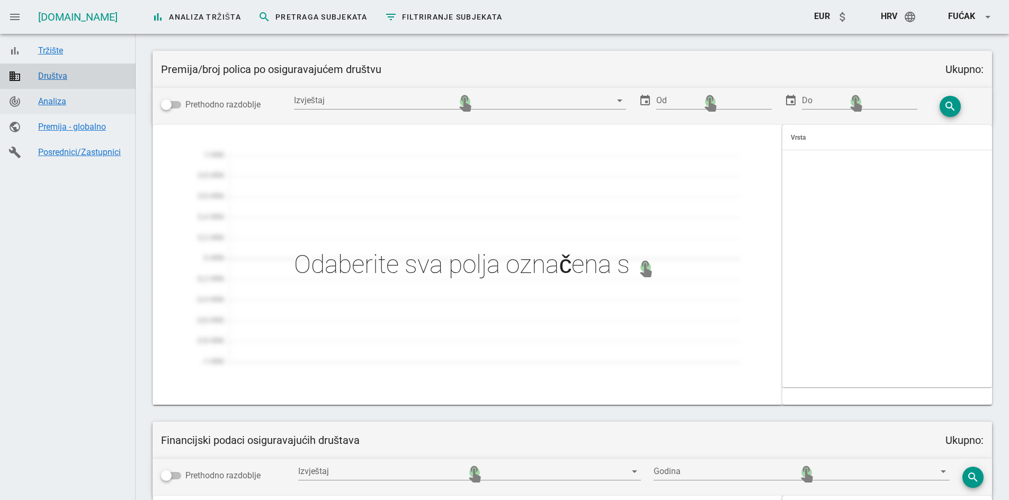
click at [58, 100] on div "Analiza" at bounding box center [82, 101] width 89 height 10
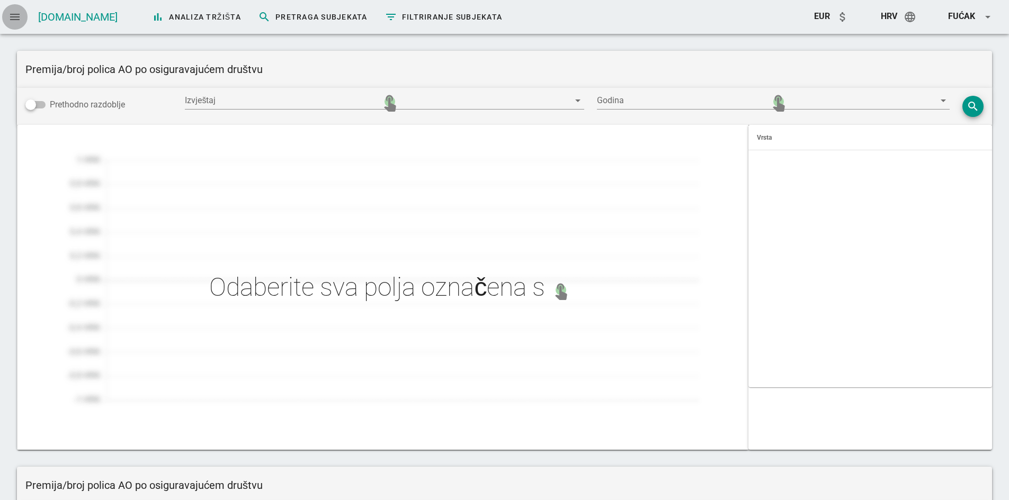
click at [15, 19] on icon "menu" at bounding box center [14, 17] width 13 height 13
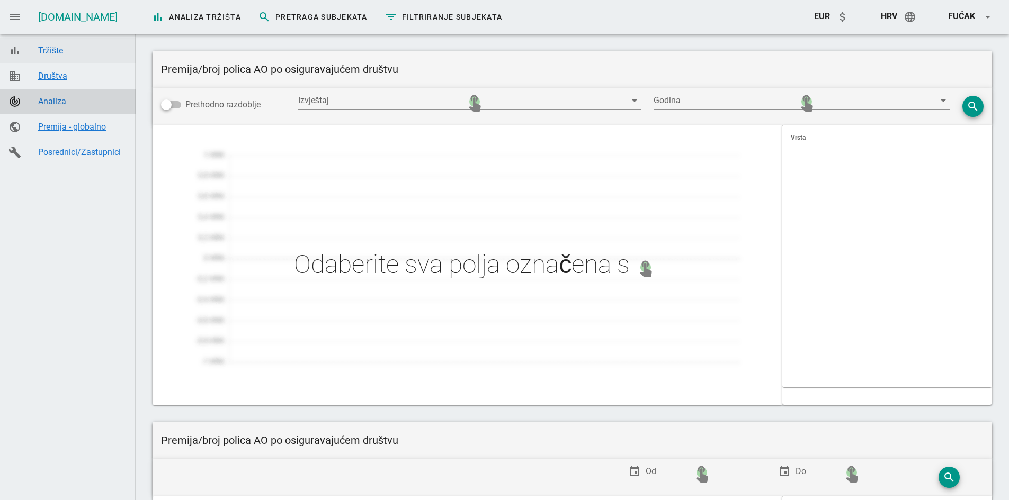
click at [48, 53] on div "Tržište" at bounding box center [82, 51] width 89 height 10
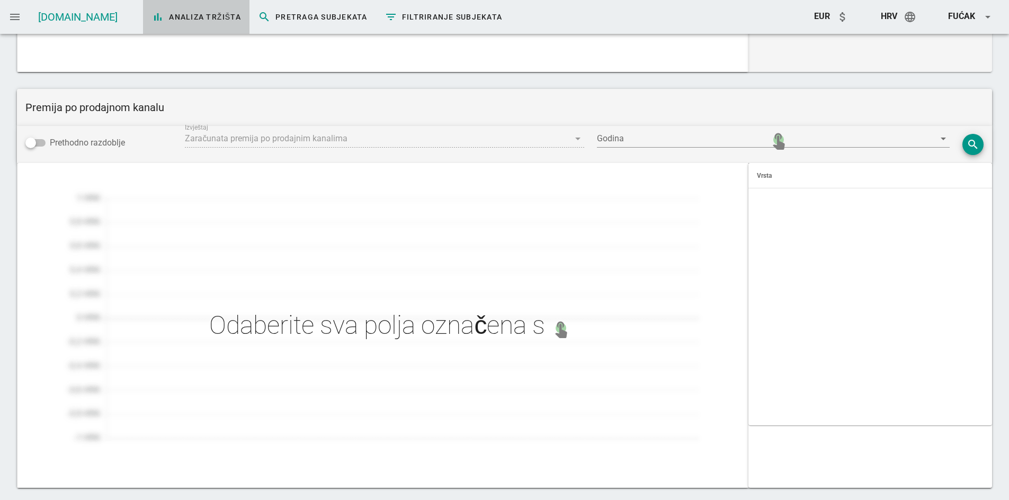
scroll to position [1215, 0]
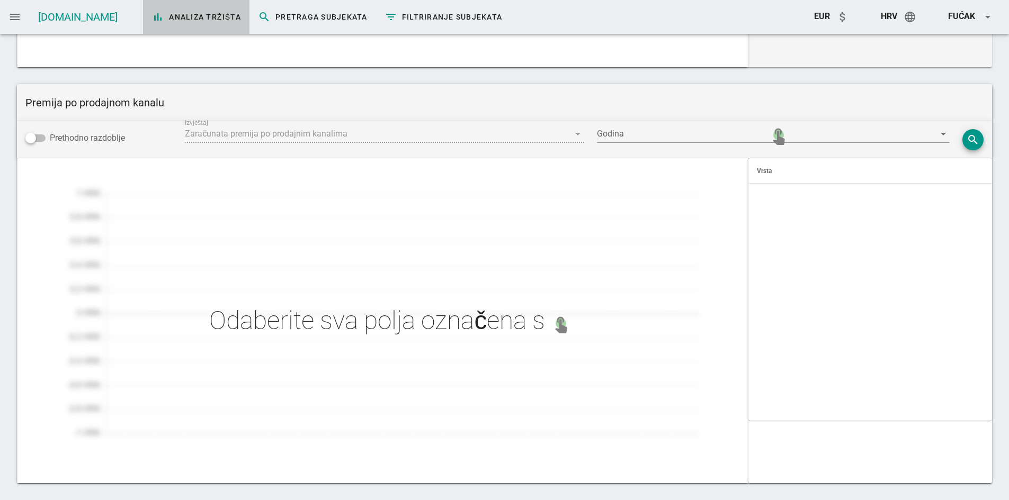
click at [386, 136] on span "Izvještaj Zaračunata premija po prodajnim kanalima arrow_drop_down touch_app" at bounding box center [384, 140] width 399 height 29
click at [382, 133] on span "Izvještaj Zaračunata premija po prodajnim kanalima arrow_drop_down touch_app" at bounding box center [384, 140] width 399 height 29
click at [757, 135] on div at bounding box center [766, 134] width 338 height 17
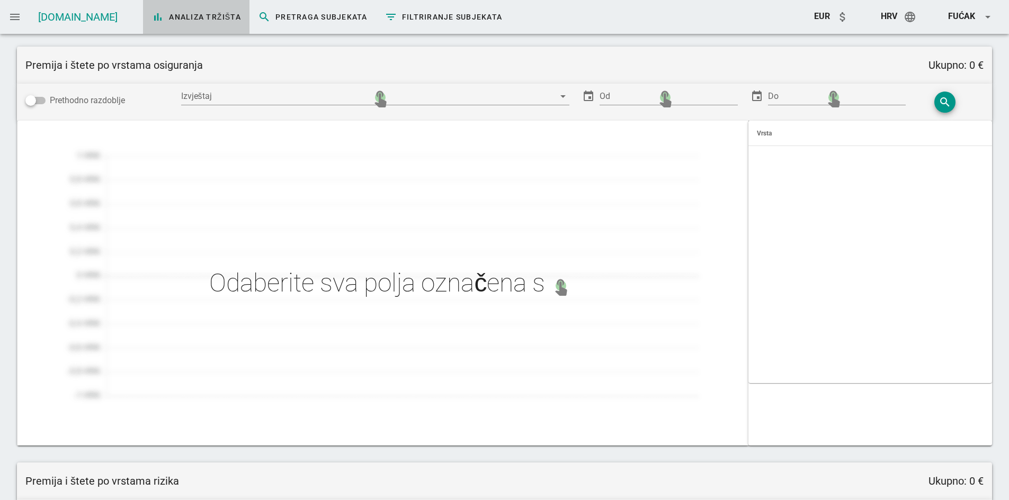
scroll to position [0, 0]
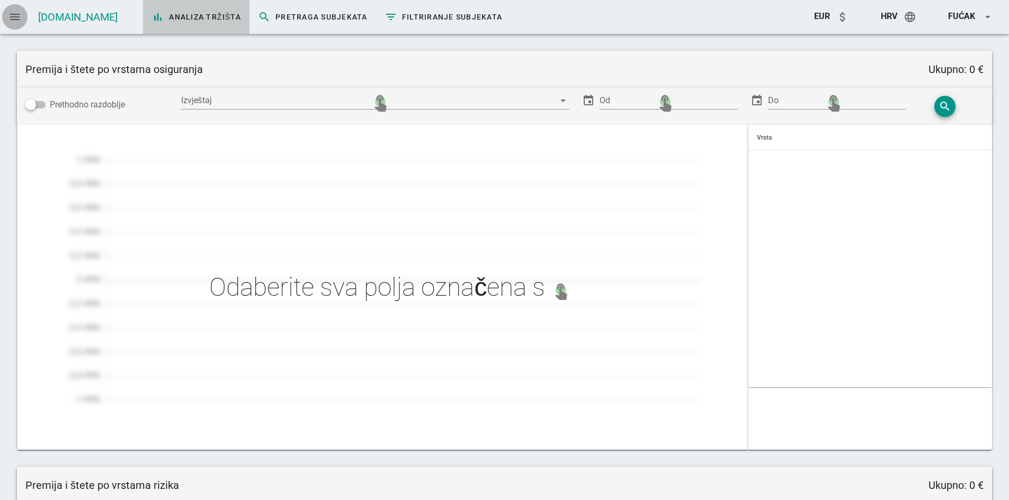
click at [11, 18] on icon "menu" at bounding box center [14, 17] width 13 height 13
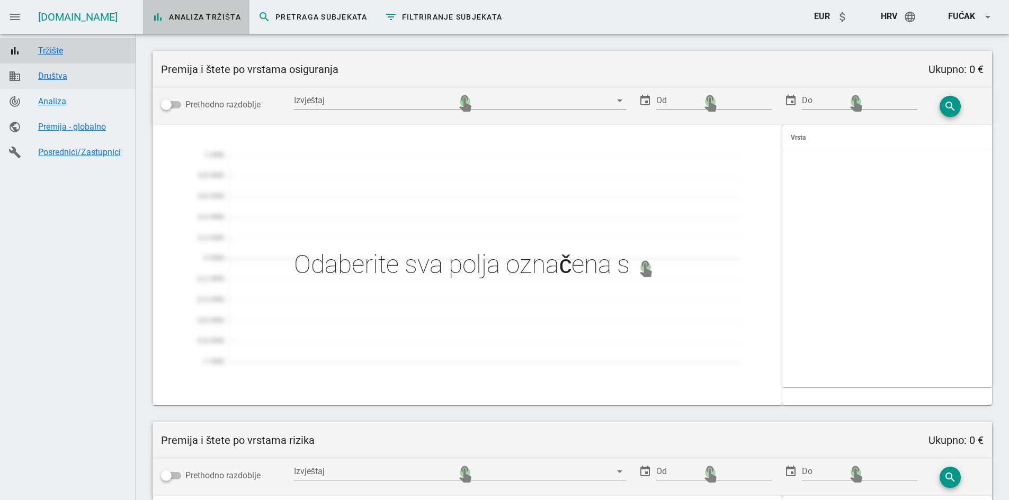
click at [47, 78] on div "Društva" at bounding box center [82, 76] width 89 height 10
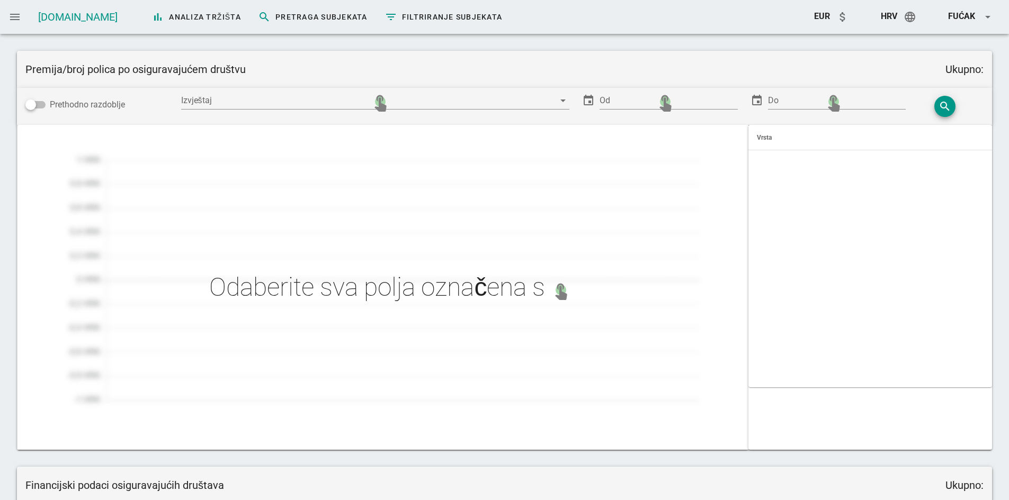
click at [45, 17] on link "[DOMAIN_NAME]" at bounding box center [77, 17] width 79 height 13
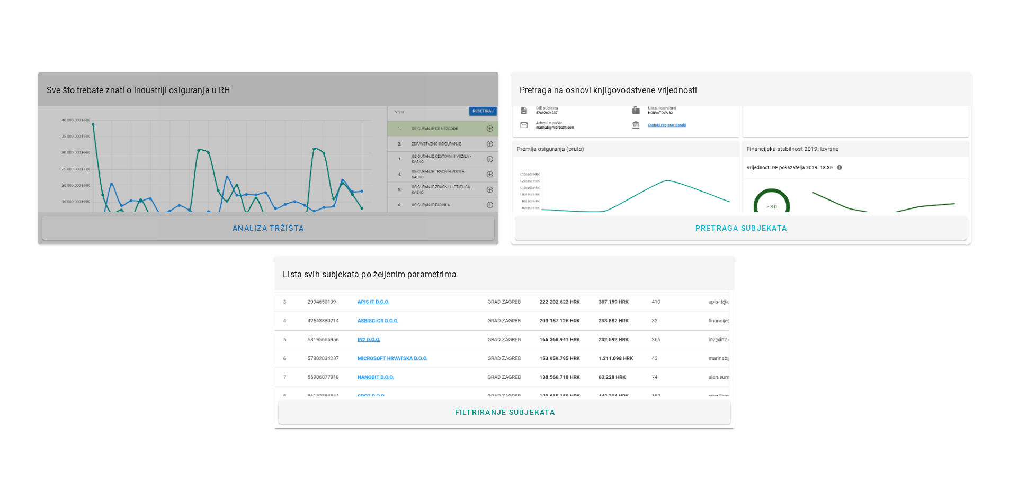
click at [290, 178] on div at bounding box center [268, 159] width 460 height 106
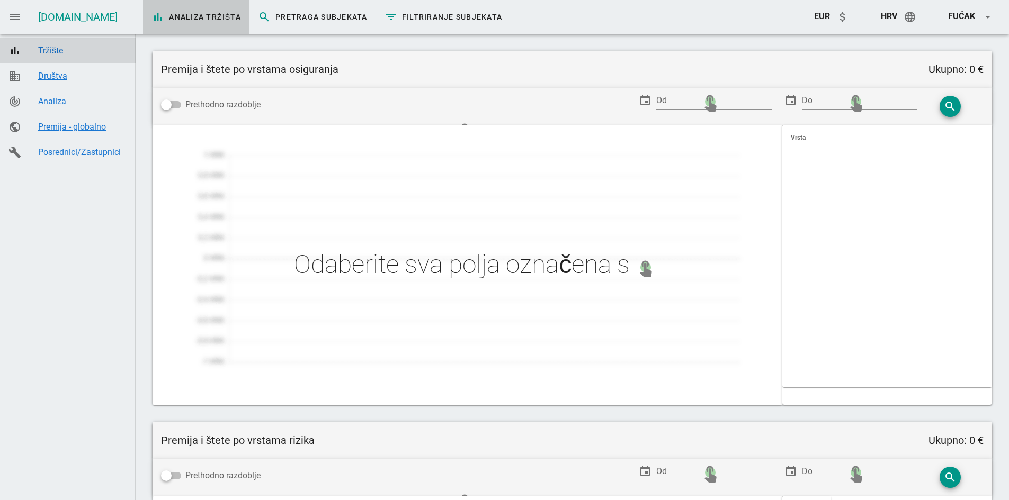
type input "Zaračunata premija po prodajnim kanalima"
click at [52, 77] on div "Društva" at bounding box center [82, 76] width 89 height 10
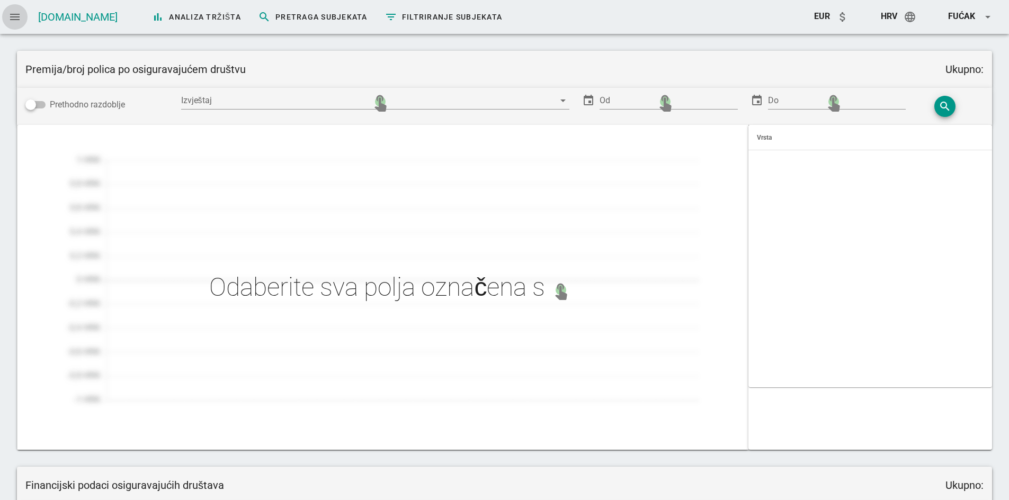
click at [10, 15] on icon "menu" at bounding box center [14, 17] width 13 height 13
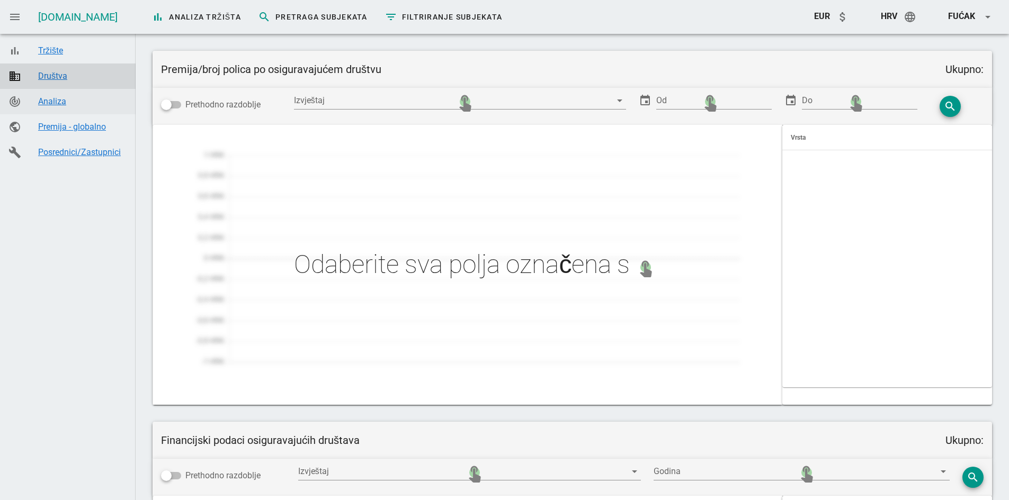
click at [48, 101] on div "Analiza" at bounding box center [82, 101] width 89 height 10
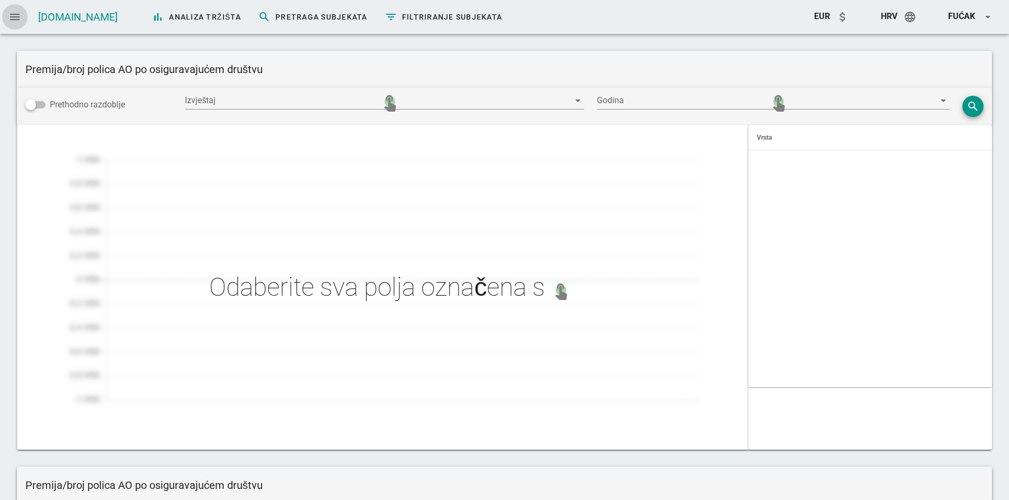
click at [15, 16] on icon "menu" at bounding box center [14, 17] width 13 height 13
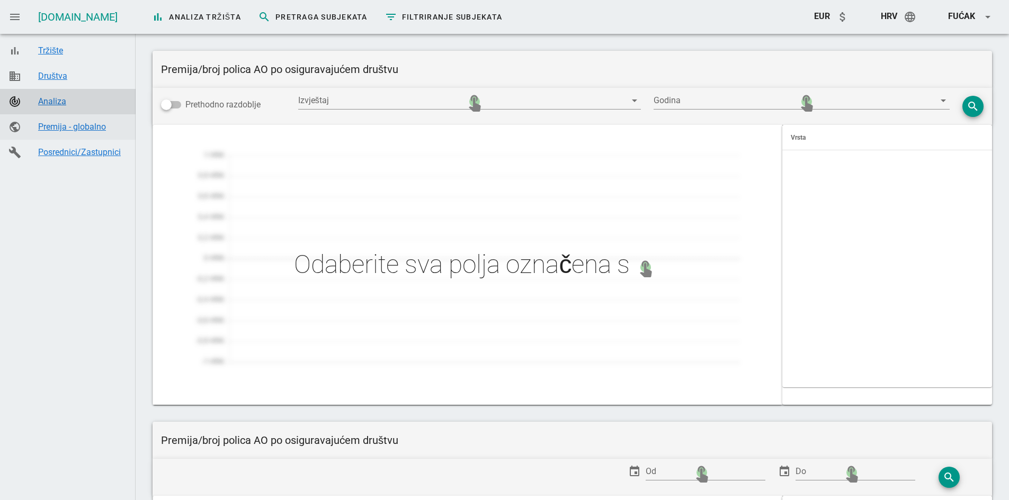
click at [67, 125] on div "Premija - globalno" at bounding box center [82, 127] width 89 height 10
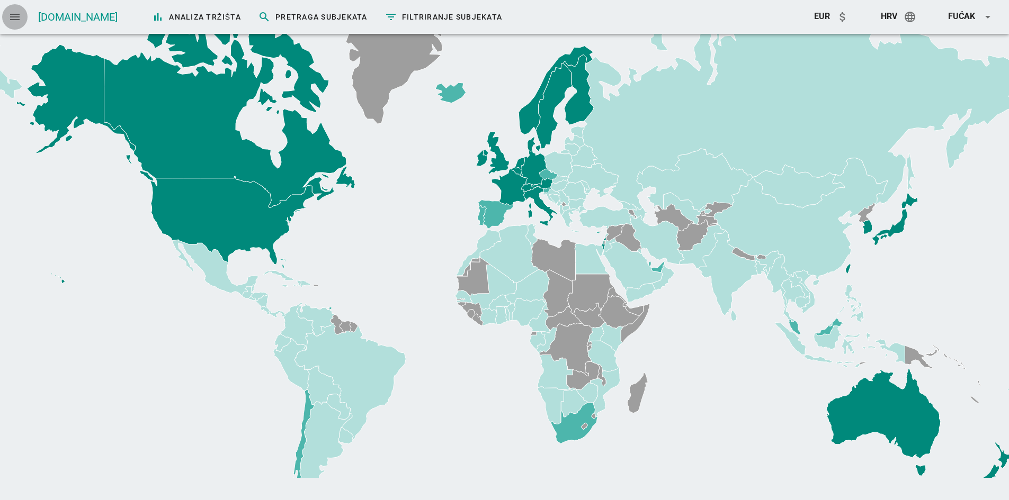
click at [14, 16] on icon "menu" at bounding box center [14, 17] width 13 height 13
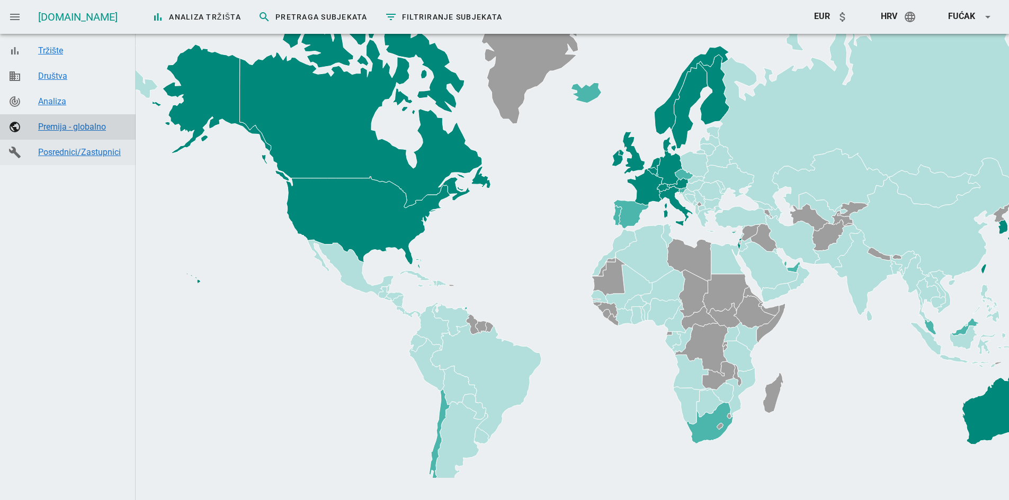
click at [48, 151] on div "Posrednici/Zastupnici" at bounding box center [82, 152] width 89 height 10
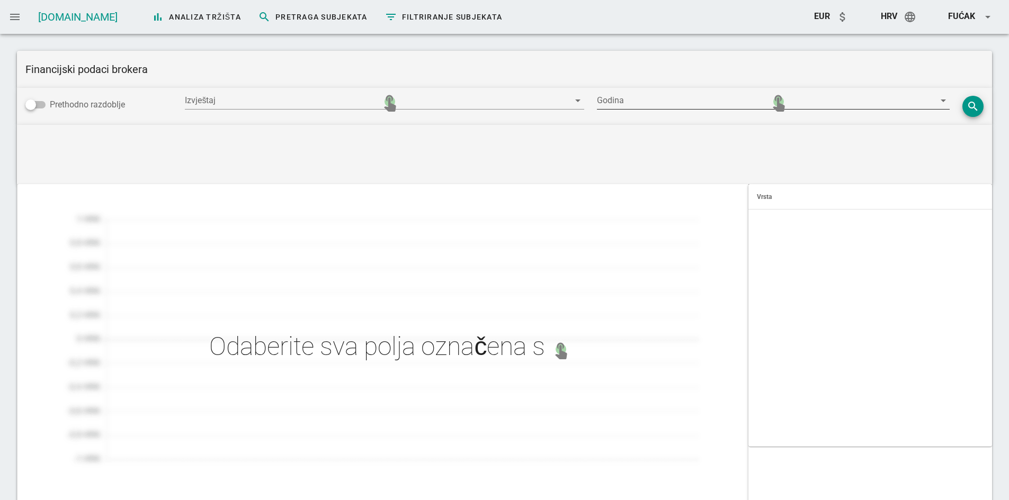
click at [662, 102] on div at bounding box center [766, 100] width 338 height 17
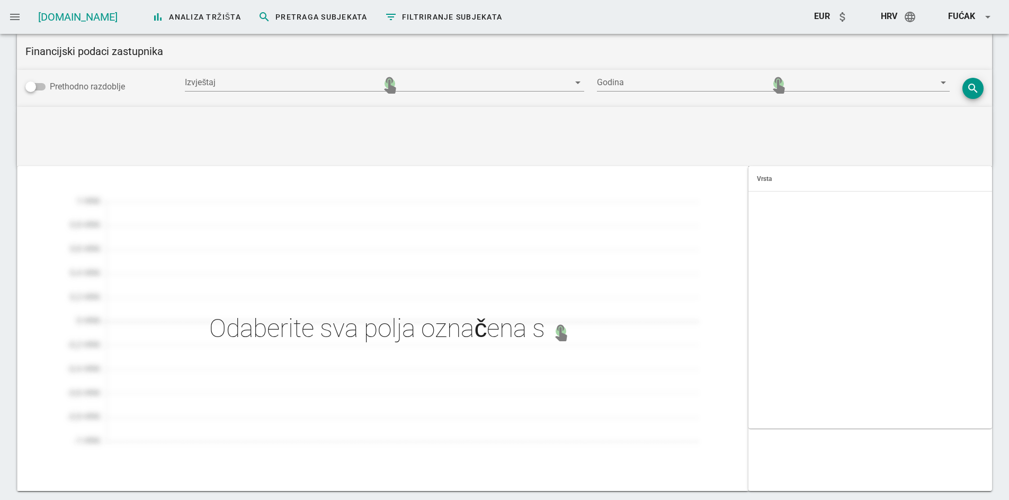
scroll to position [501, 0]
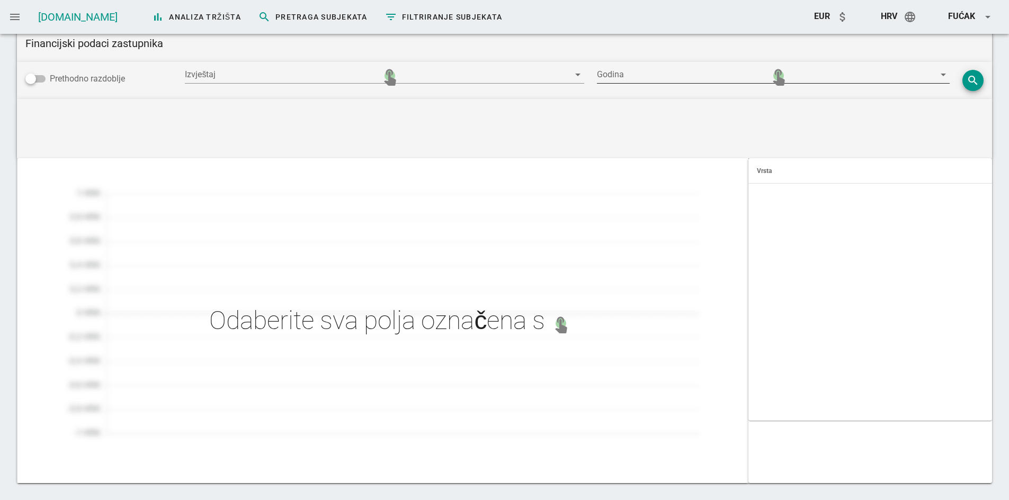
click at [665, 73] on div at bounding box center [766, 74] width 338 height 17
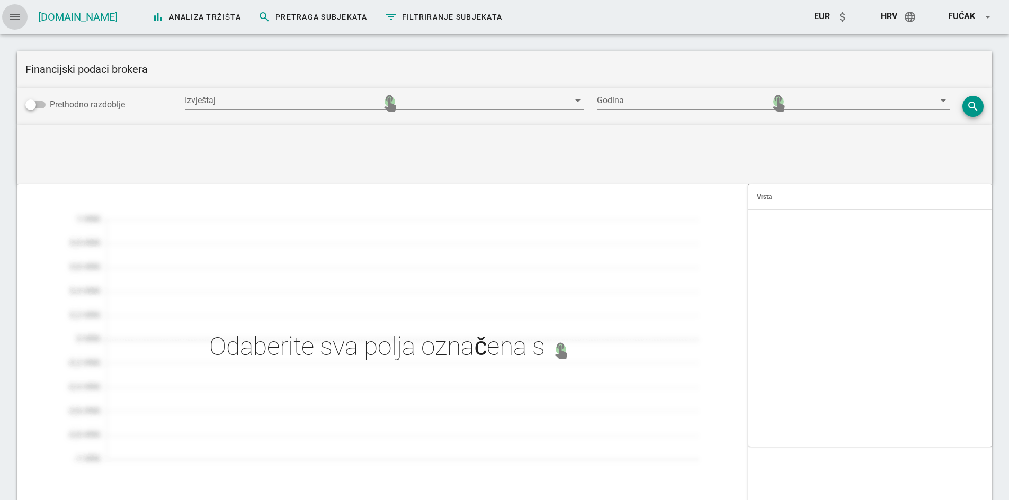
click at [17, 13] on icon "menu" at bounding box center [14, 17] width 13 height 13
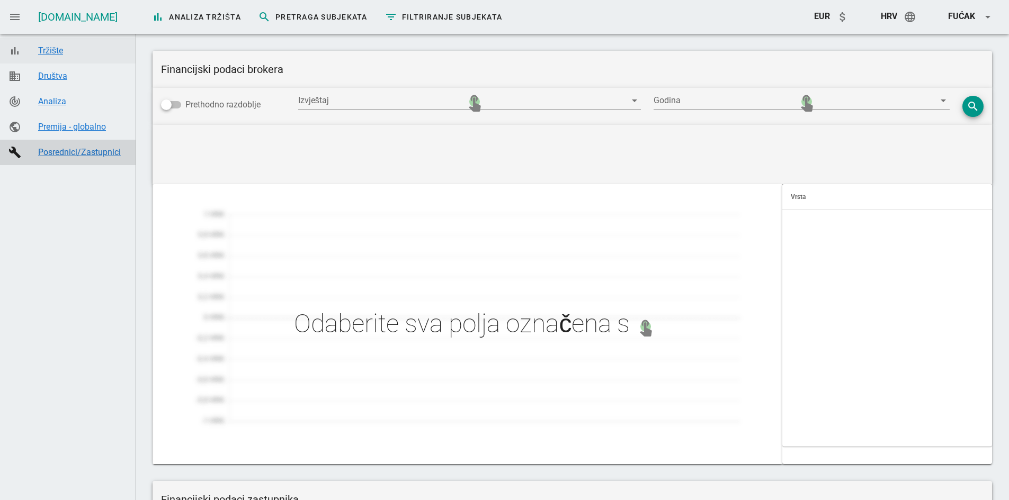
click at [47, 54] on div "Tržište" at bounding box center [82, 51] width 89 height 10
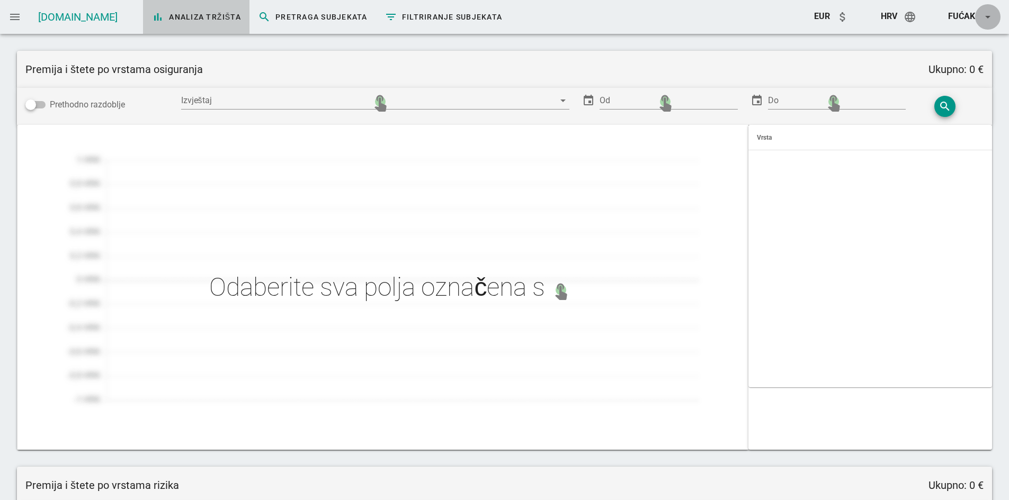
click at [981, 16] on icon "arrow_drop_down" at bounding box center [987, 17] width 13 height 13
click at [379, 53] on div "Premija i štete po vrstama osiguranja Ukupno: 0 €" at bounding box center [504, 69] width 975 height 37
click at [42, 16] on link "[DOMAIN_NAME]" at bounding box center [77, 17] width 79 height 13
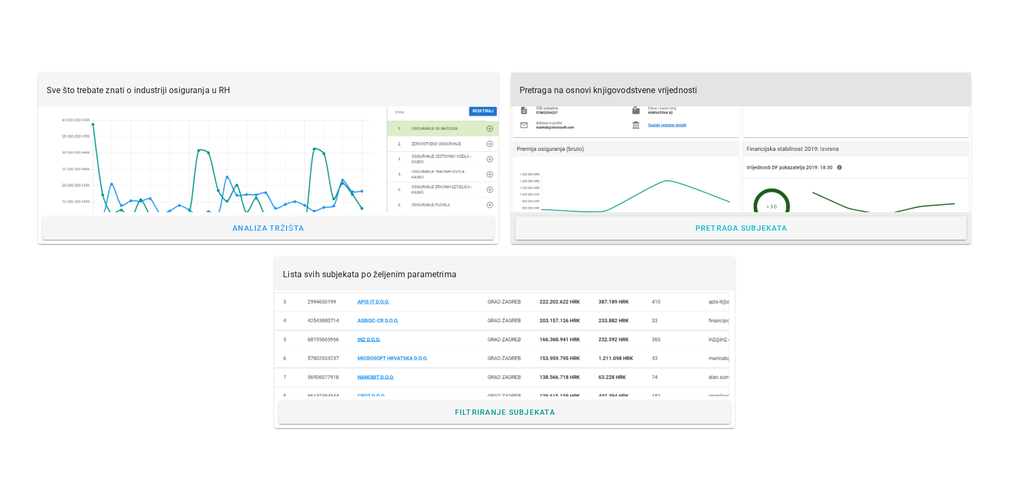
click at [619, 144] on div at bounding box center [741, 159] width 460 height 106
